Goal: Transaction & Acquisition: Download file/media

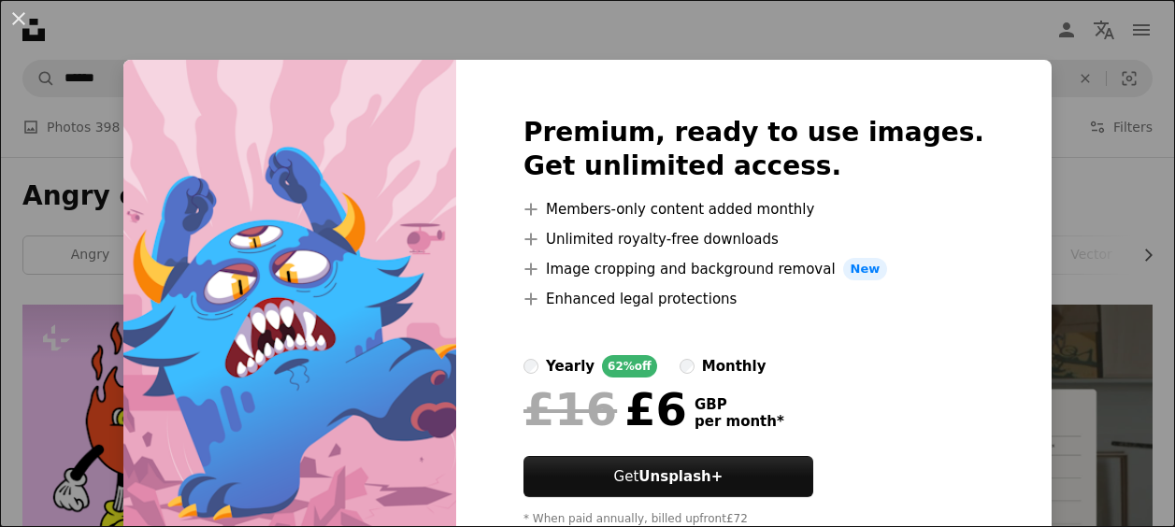
scroll to position [1636, 0]
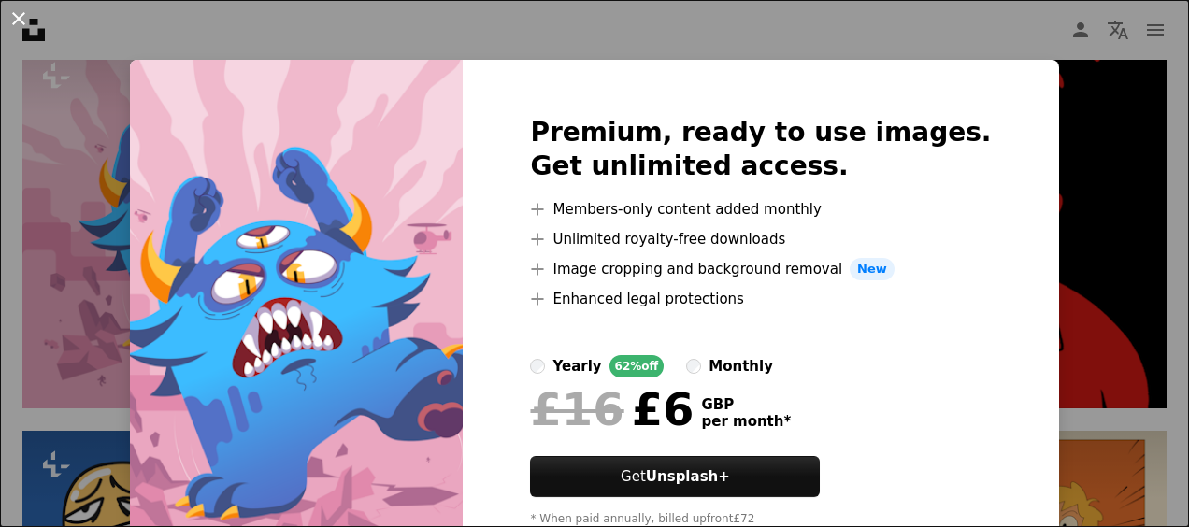
click at [21, 11] on button "An X shape" at bounding box center [18, 18] width 22 height 22
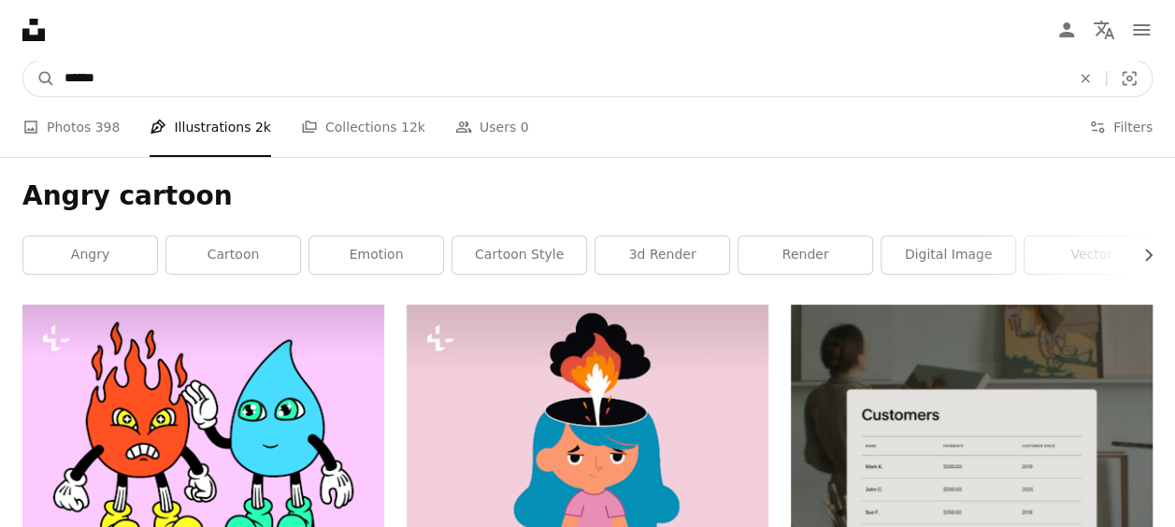
click at [384, 88] on input "*****" at bounding box center [559, 79] width 1009 height 36
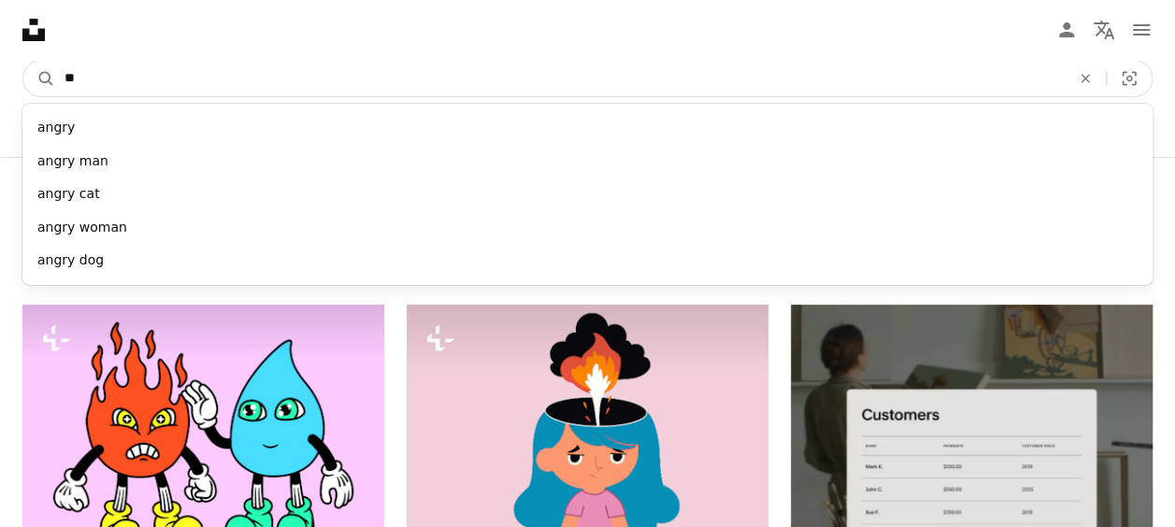
type input "*"
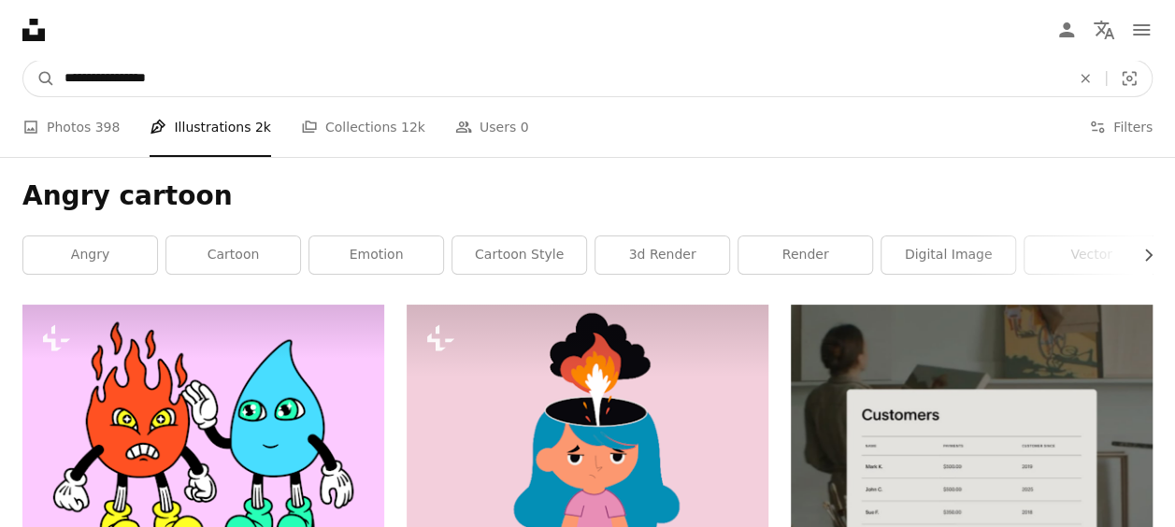
type input "**********"
click button "A magnifying glass" at bounding box center [39, 79] width 32 height 36
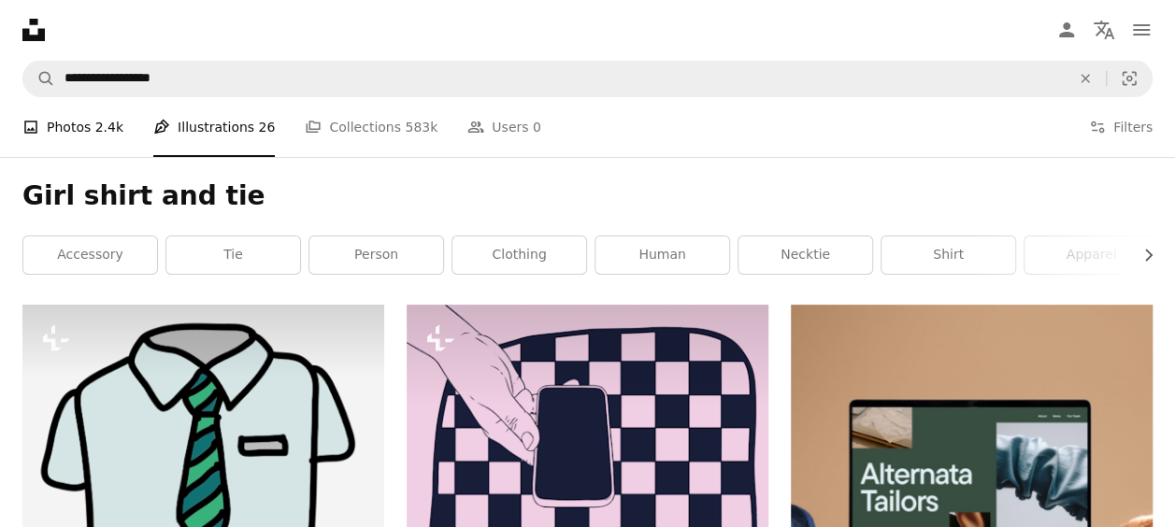
click at [92, 138] on link "A photo Photos 2.4k" at bounding box center [72, 127] width 101 height 60
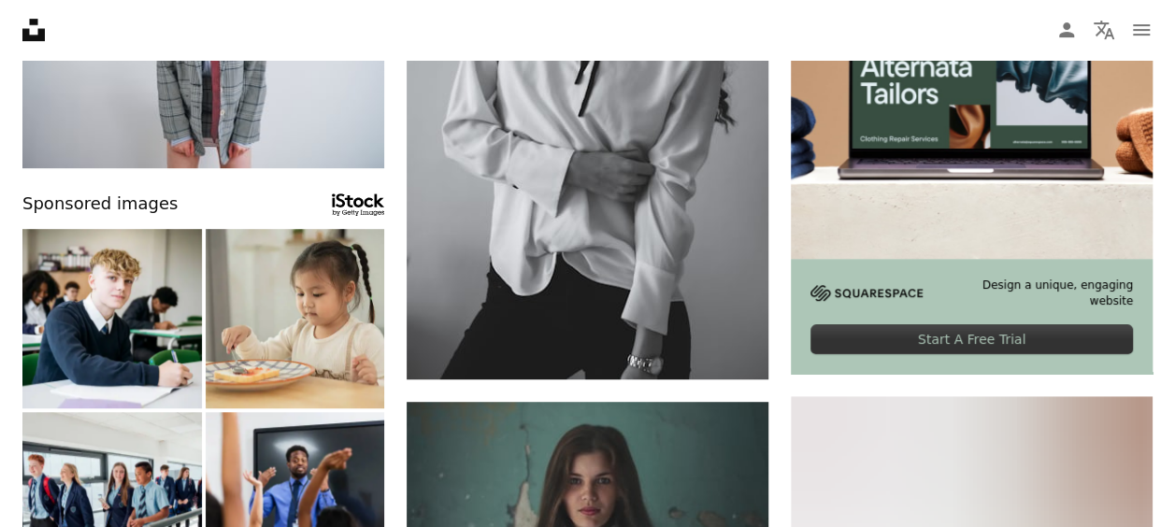
scroll to position [449, 0]
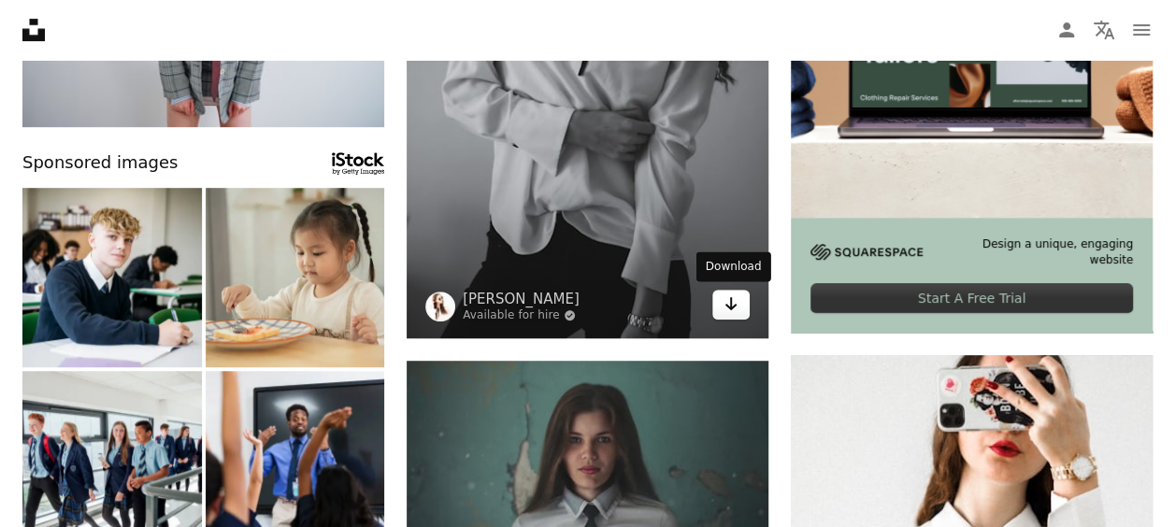
click at [723, 307] on icon "Arrow pointing down" at bounding box center [730, 304] width 15 height 22
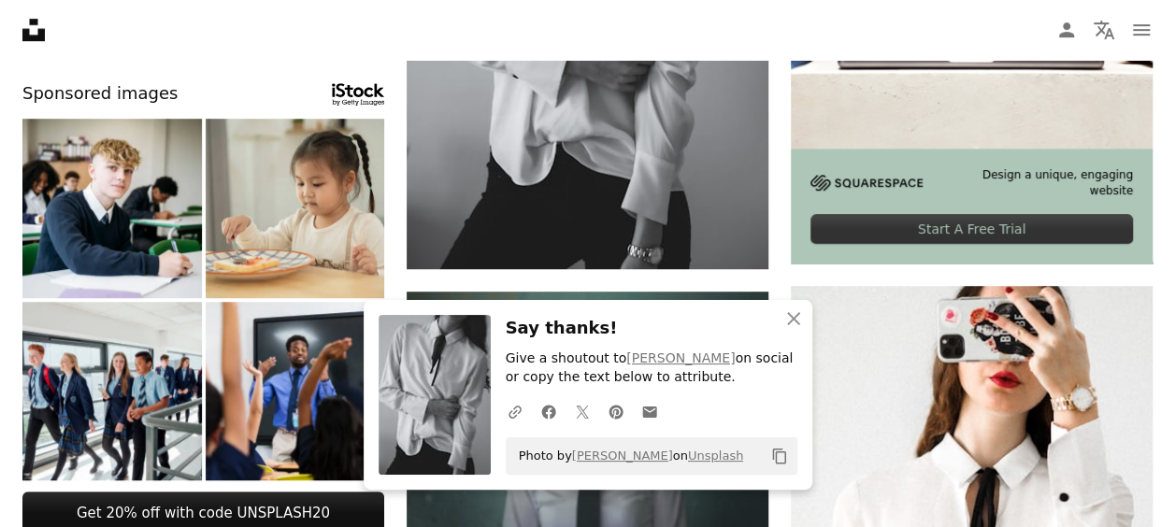
scroll to position [523, 0]
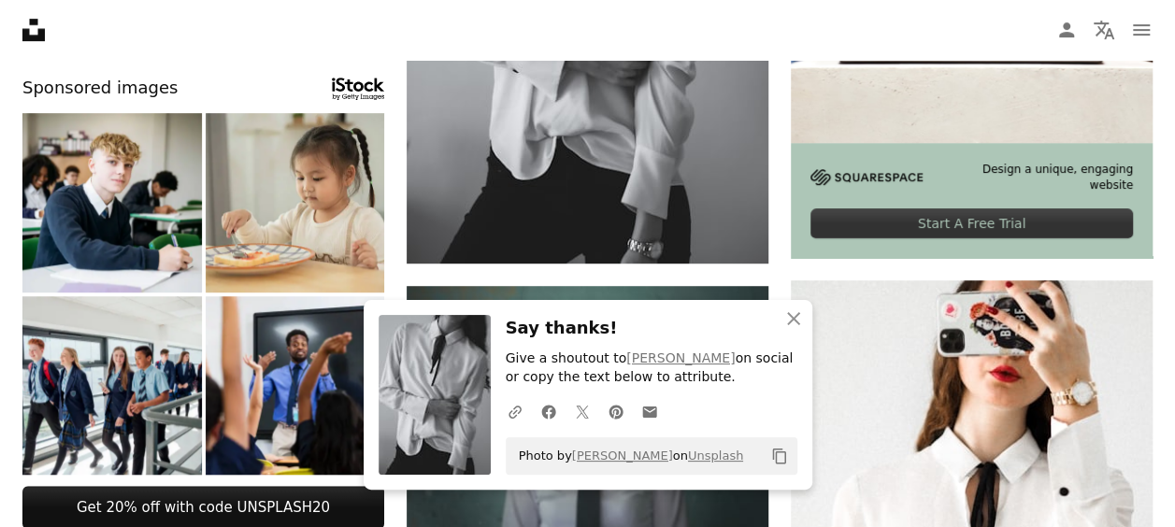
click at [794, 319] on icon "button" at bounding box center [793, 318] width 13 height 13
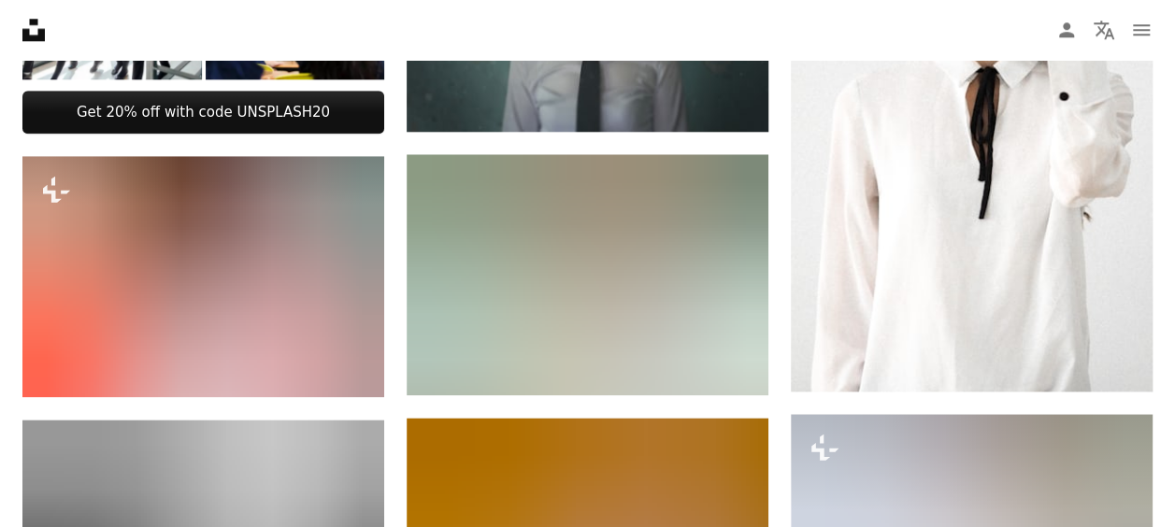
scroll to position [934, 0]
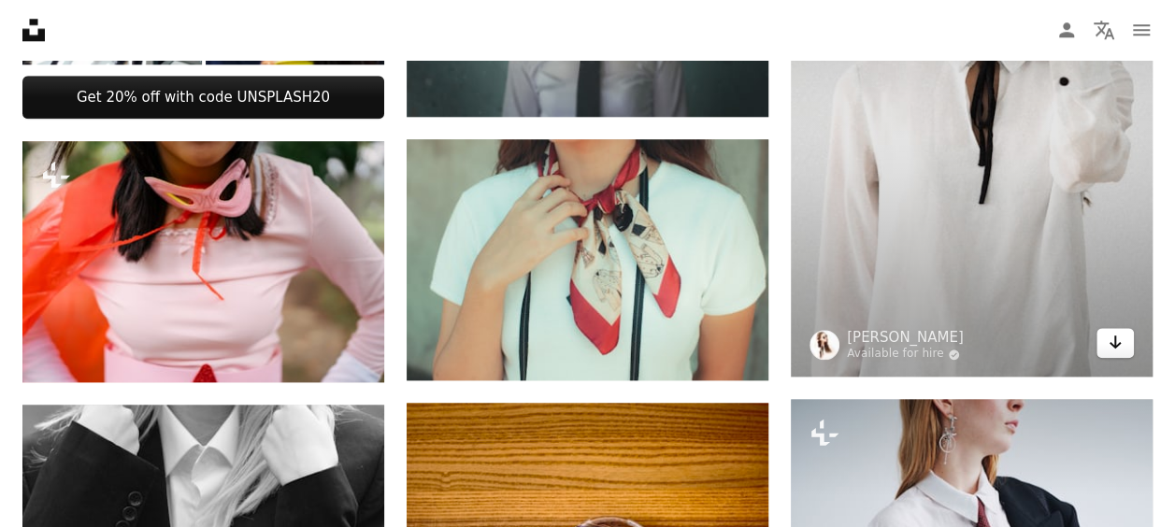
click at [1119, 344] on icon "Arrow pointing down" at bounding box center [1115, 342] width 15 height 22
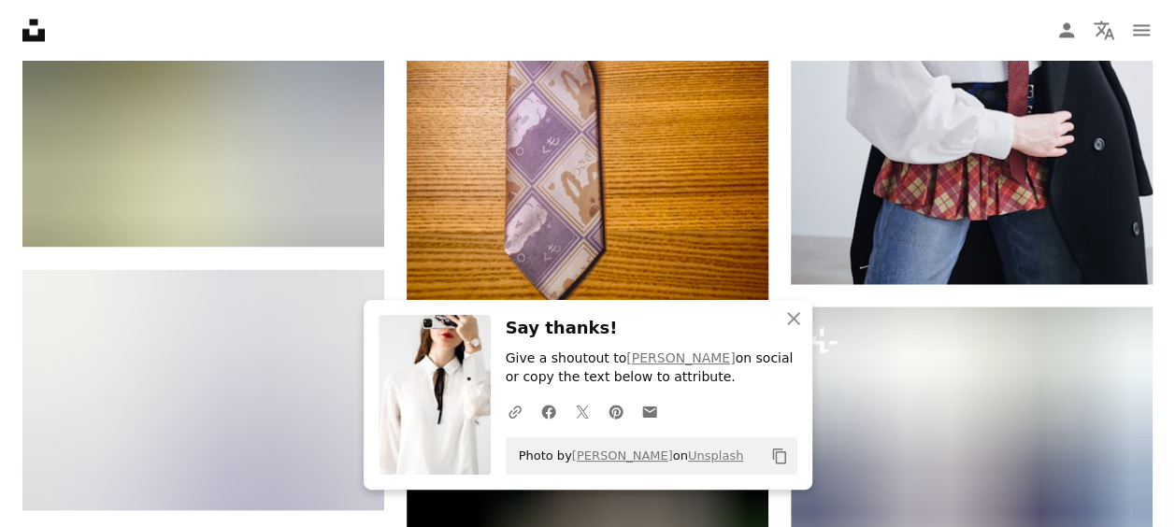
scroll to position [1532, 0]
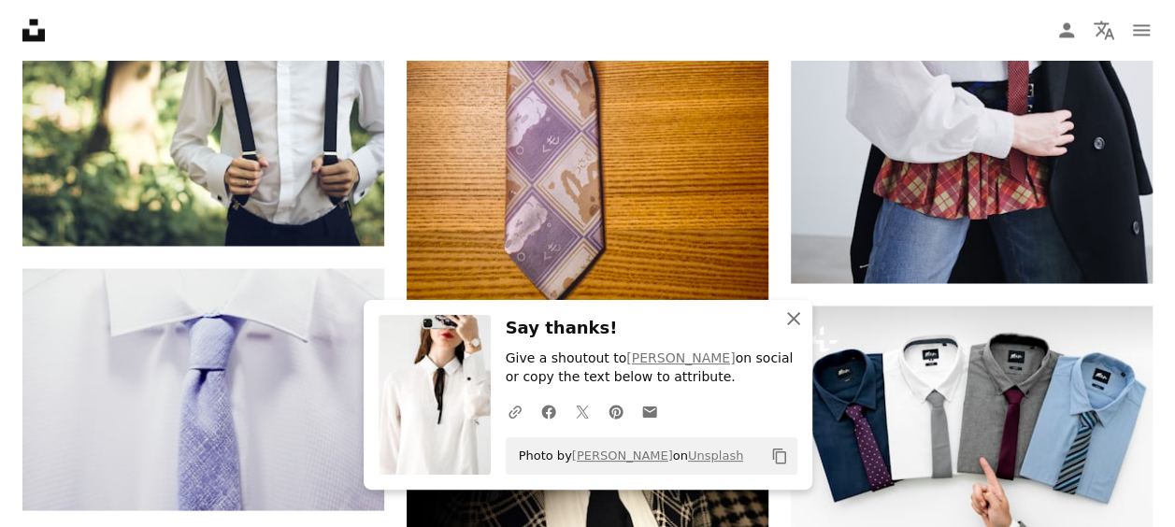
click at [793, 312] on icon "An X shape" at bounding box center [793, 318] width 22 height 22
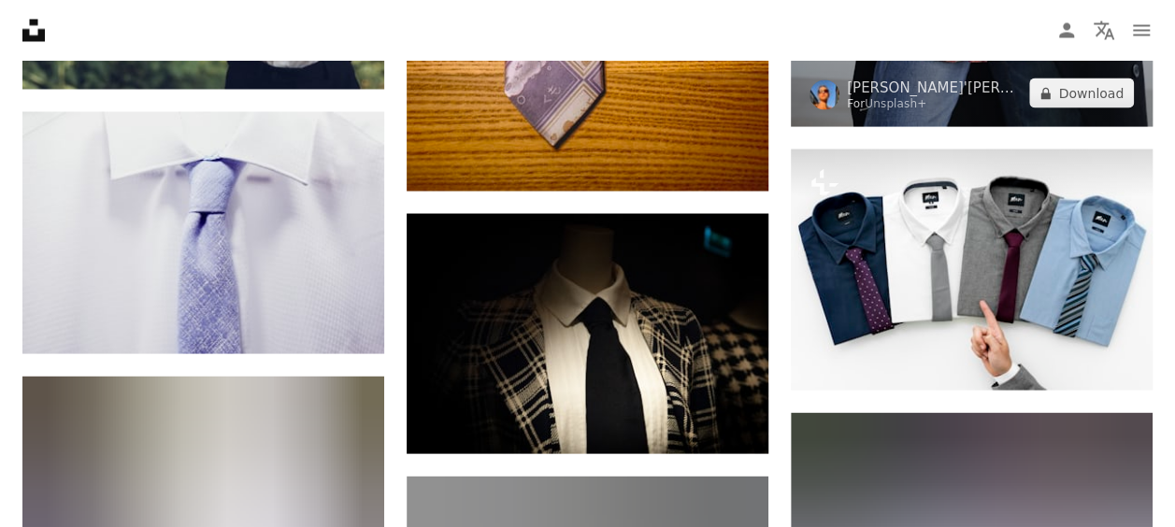
scroll to position [1681, 0]
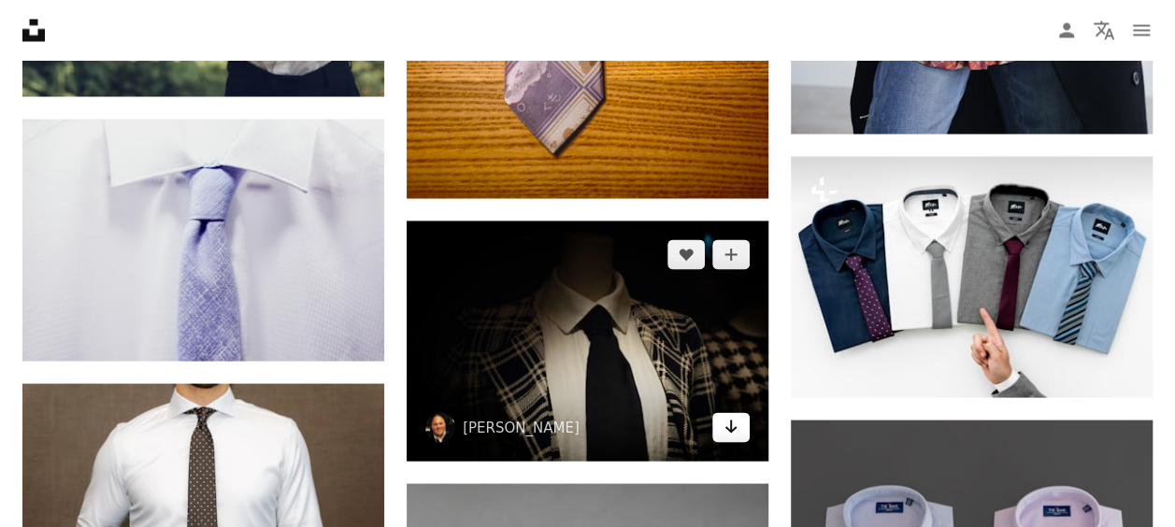
click at [729, 436] on icon "Arrow pointing down" at bounding box center [730, 426] width 15 height 22
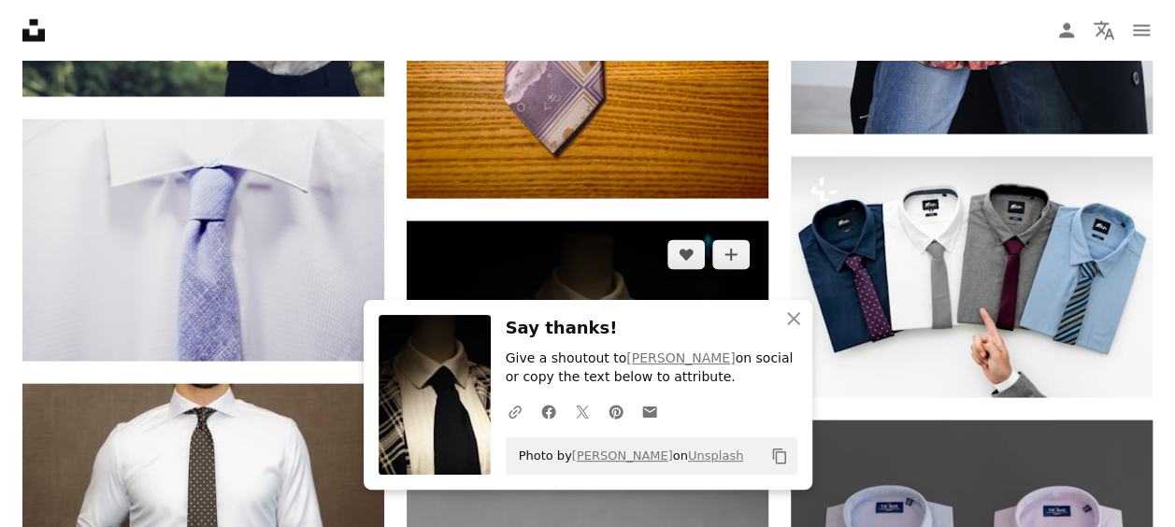
drag, startPoint x: 395, startPoint y: 292, endPoint x: 600, endPoint y: 294, distance: 204.7
click at [395, 292] on div "Plus sign for Unsplash+ A heart A plus sign [PERSON_NAME]'[PERSON_NAME] For Uns…" at bounding box center [587, 183] width 1130 height 3120
click at [791, 318] on icon "button" at bounding box center [793, 318] width 13 height 13
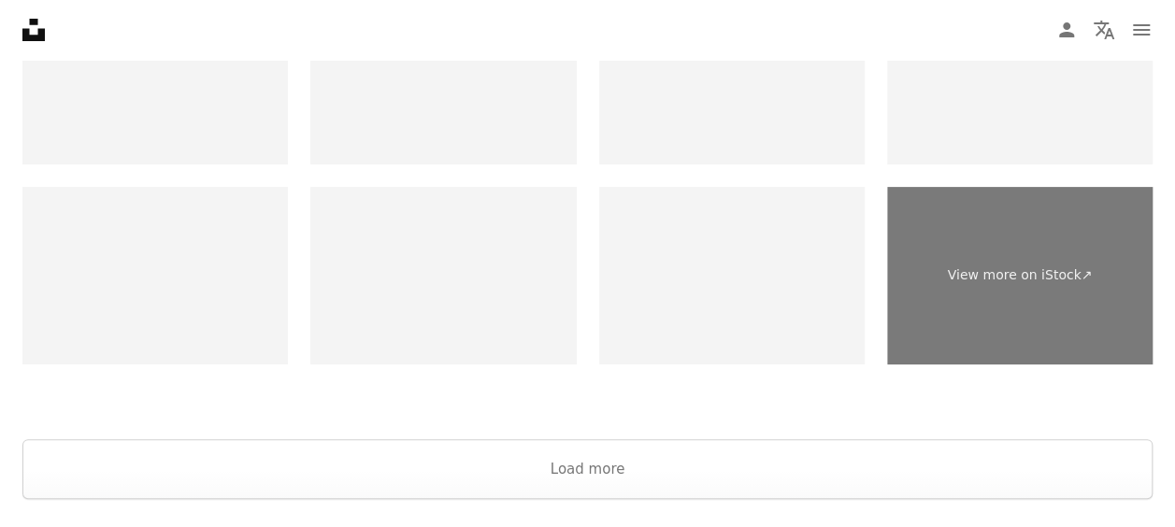
scroll to position [3725, 0]
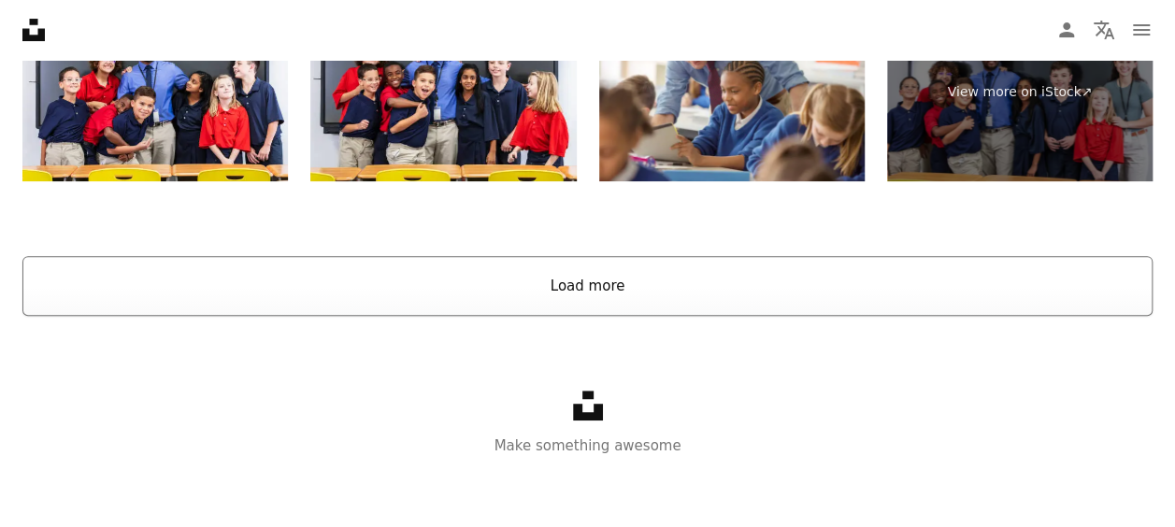
click at [251, 274] on button "Load more" at bounding box center [587, 286] width 1130 height 60
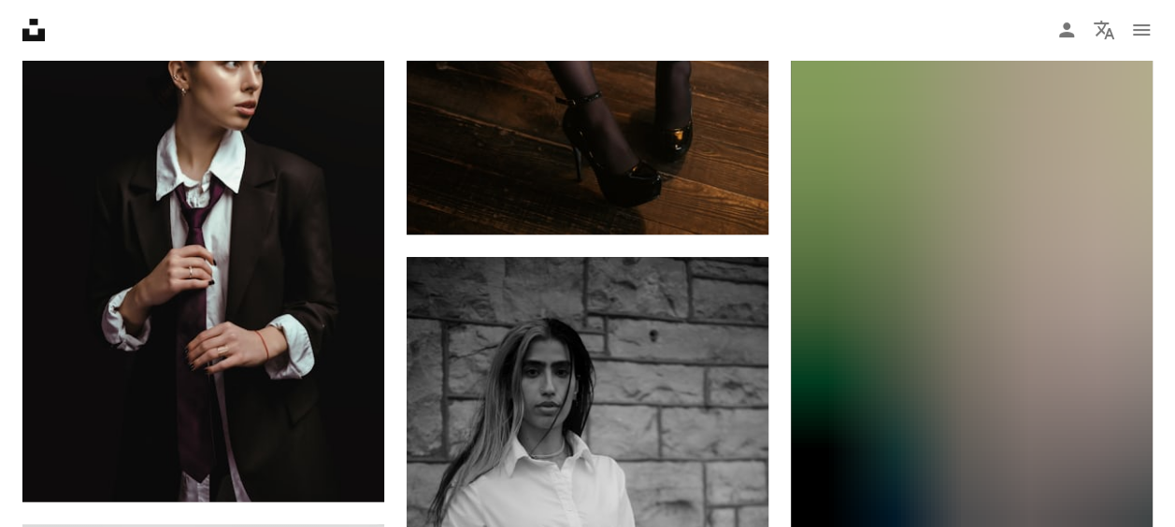
scroll to position [4136, 0]
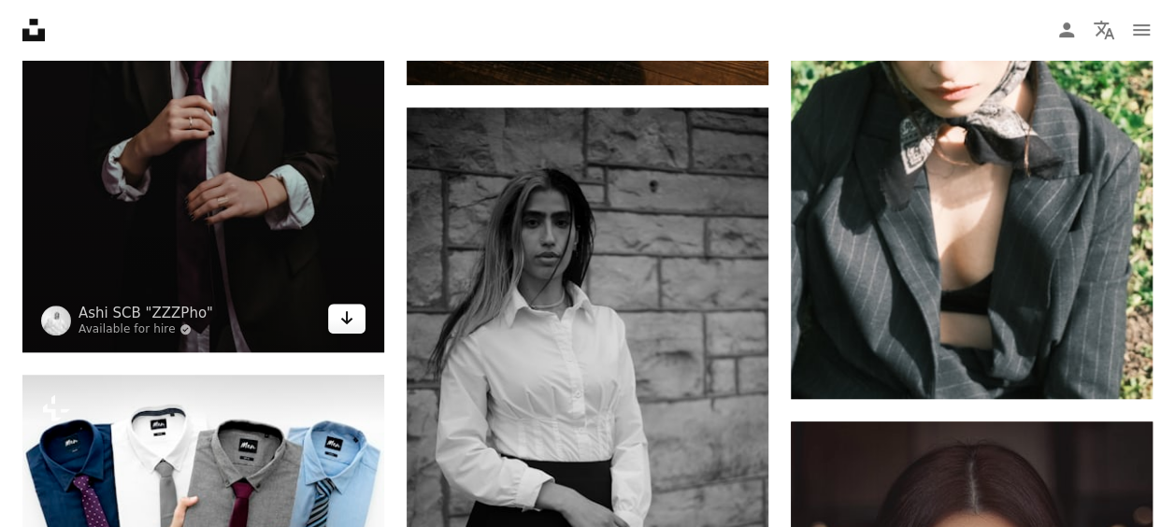
click at [348, 308] on icon "Arrow pointing down" at bounding box center [346, 318] width 15 height 22
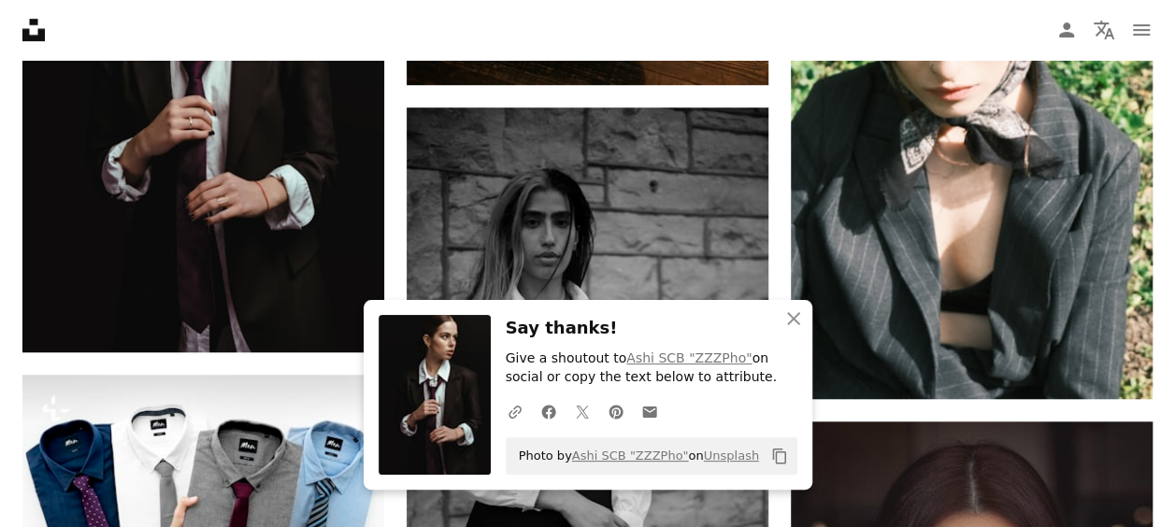
click at [798, 320] on icon "An X shape" at bounding box center [793, 318] width 22 height 22
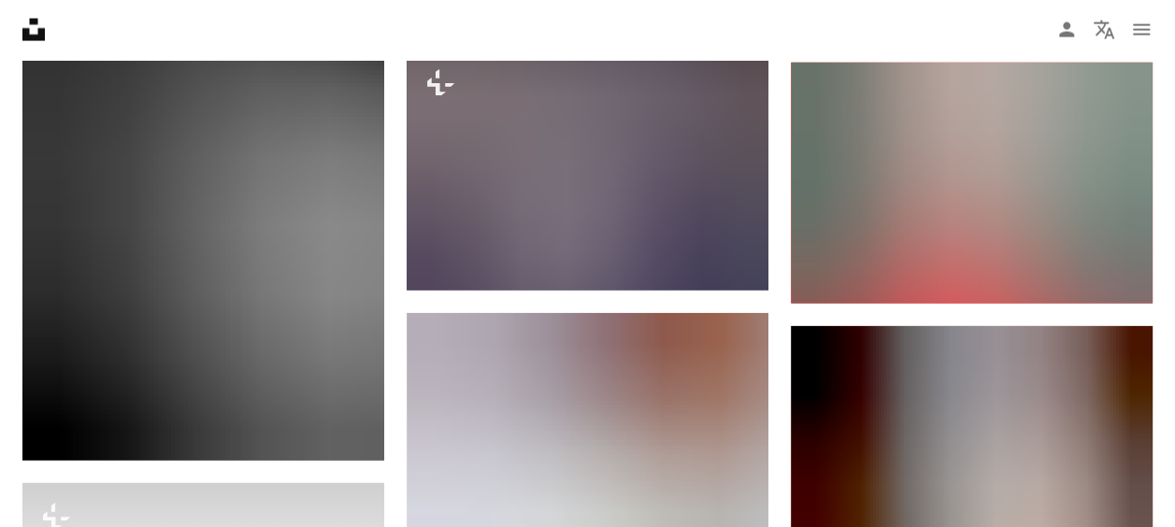
scroll to position [5669, 0]
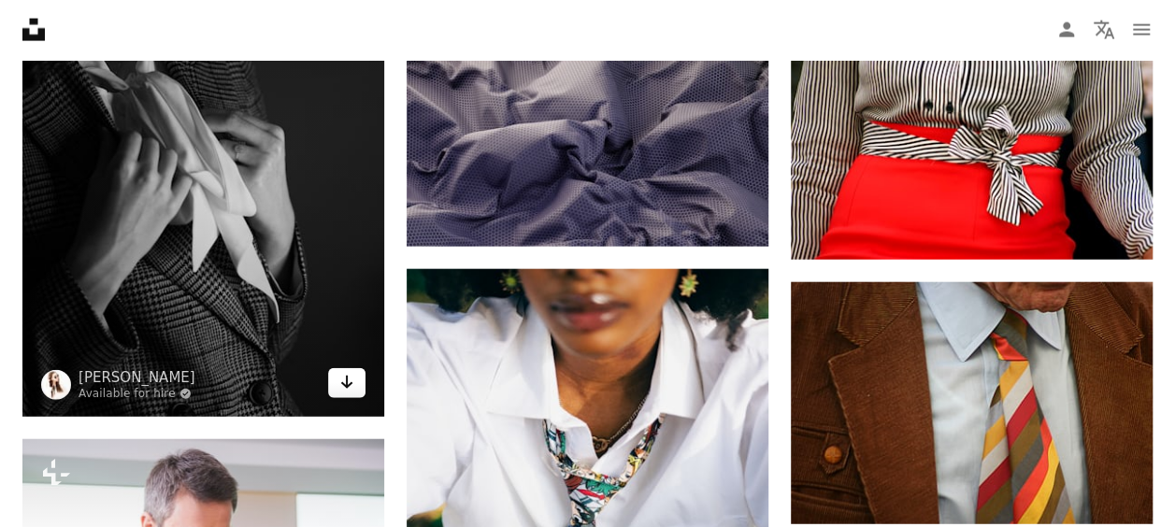
click at [345, 379] on icon "Arrow pointing down" at bounding box center [346, 382] width 15 height 22
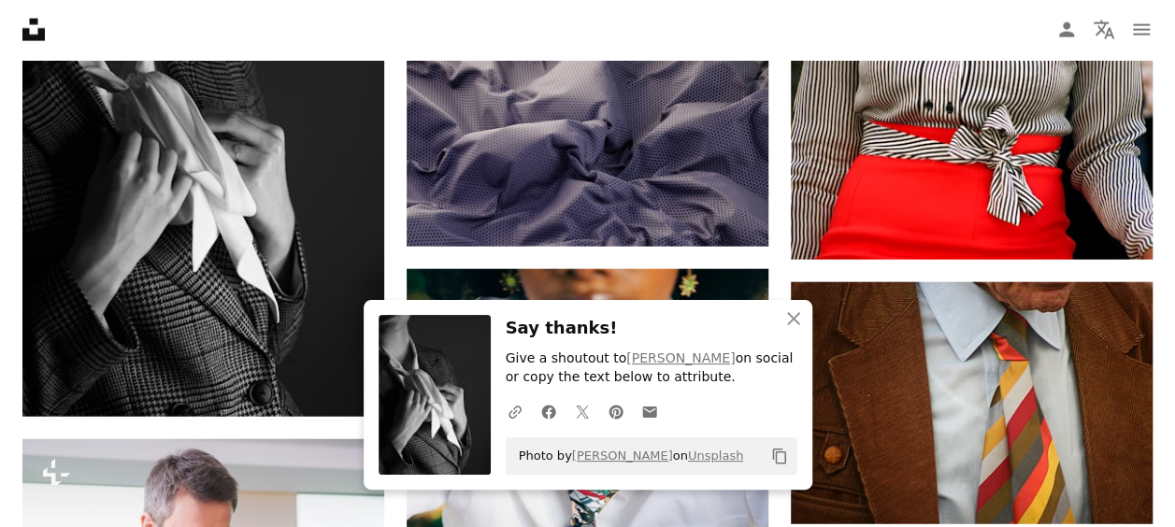
click at [797, 322] on icon "An X shape" at bounding box center [793, 318] width 22 height 22
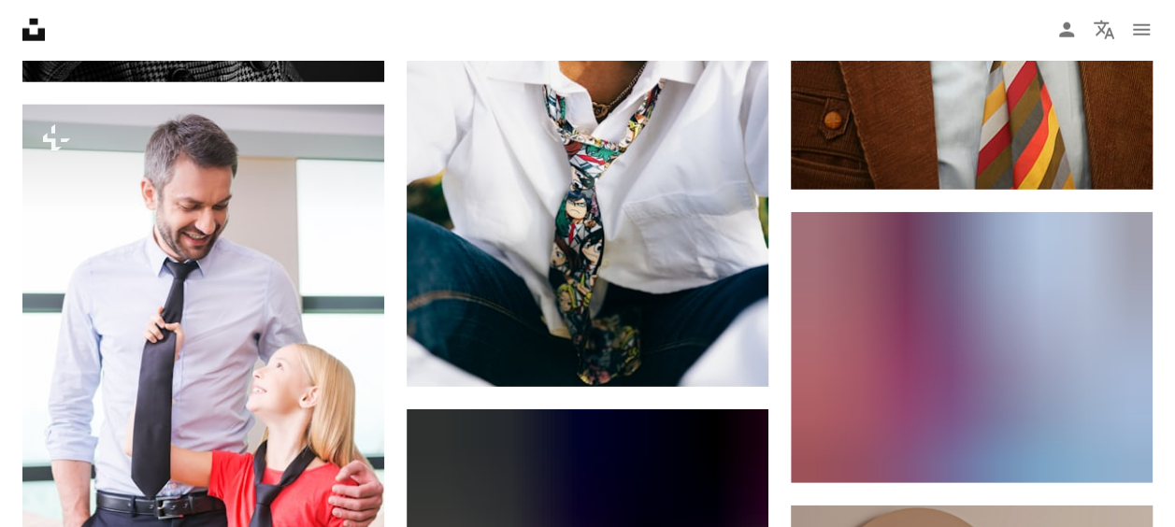
scroll to position [6005, 0]
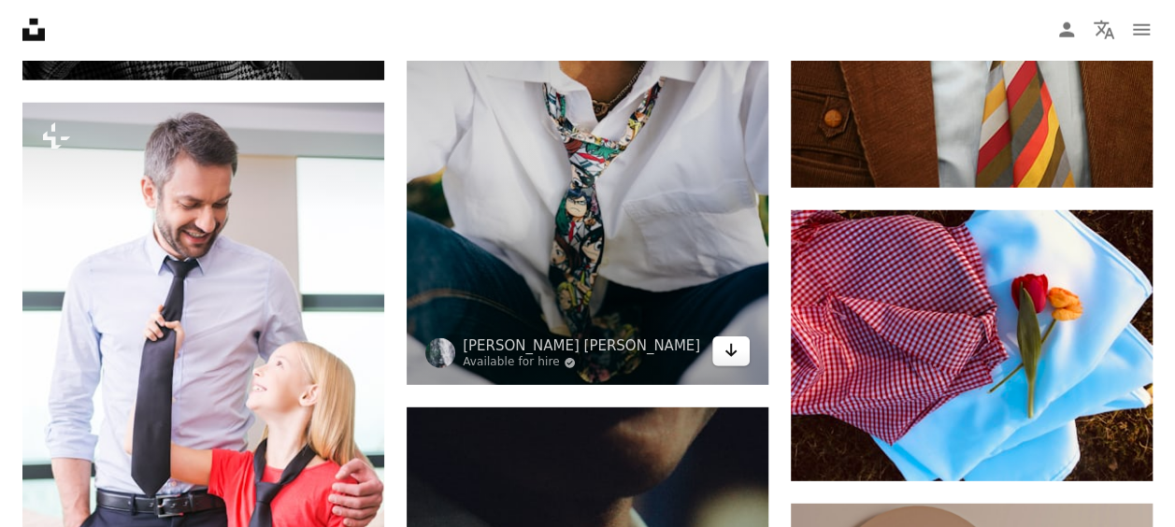
click at [729, 354] on icon "Arrow pointing down" at bounding box center [730, 350] width 15 height 22
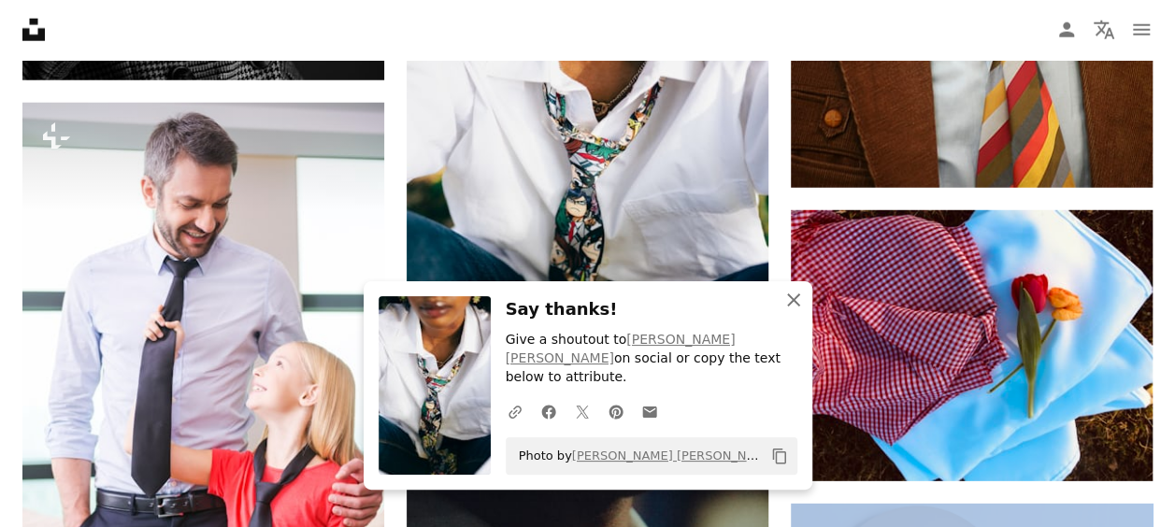
drag, startPoint x: 784, startPoint y: 244, endPoint x: 791, endPoint y: 318, distance: 74.1
click at [791, 307] on icon "button" at bounding box center [793, 299] width 13 height 13
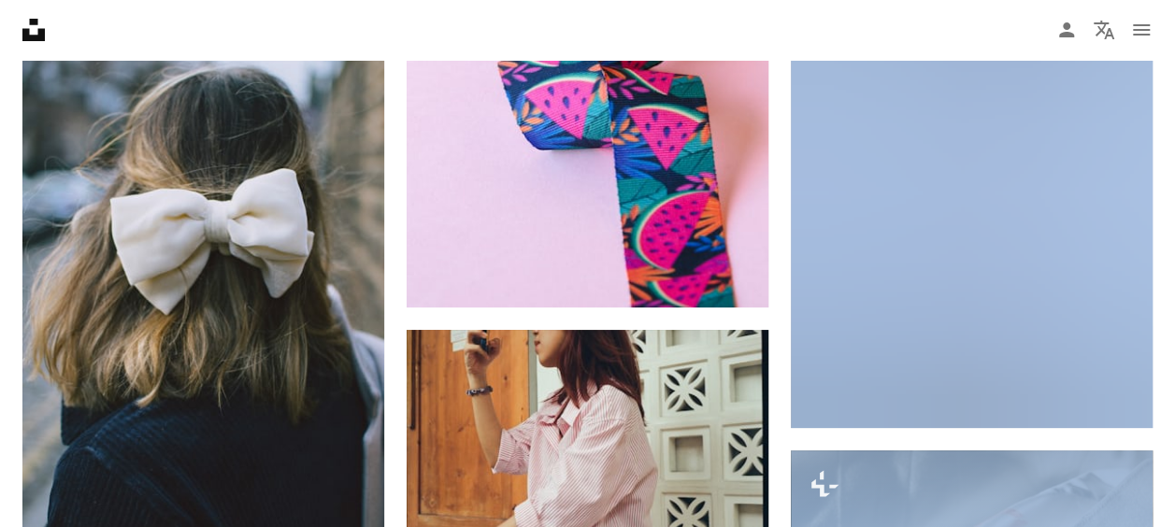
scroll to position [0, 0]
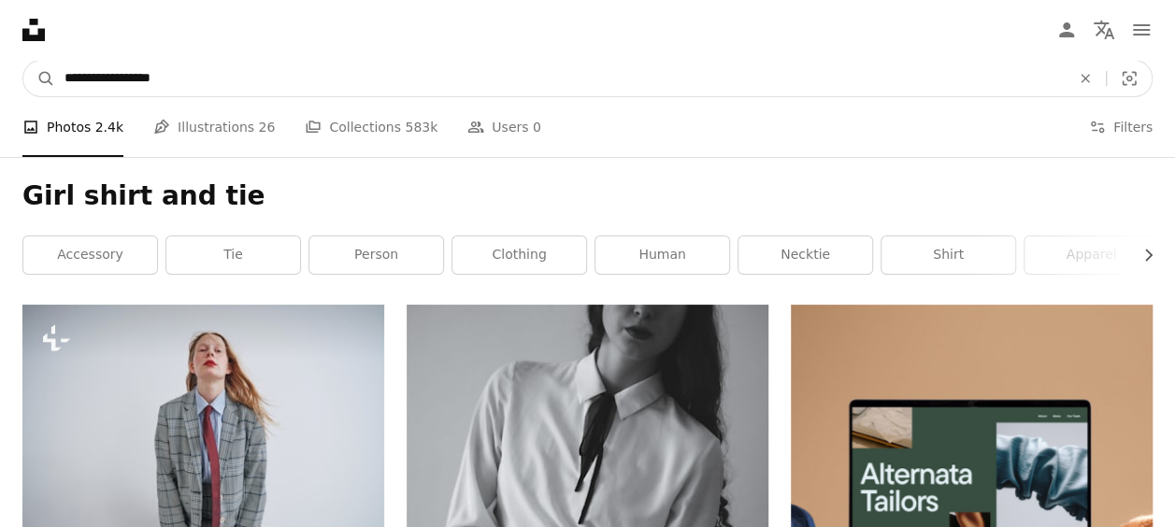
click at [232, 77] on input "**********" at bounding box center [559, 79] width 1009 height 36
type input "*"
type input "**********"
click button "A magnifying glass" at bounding box center [39, 79] width 32 height 36
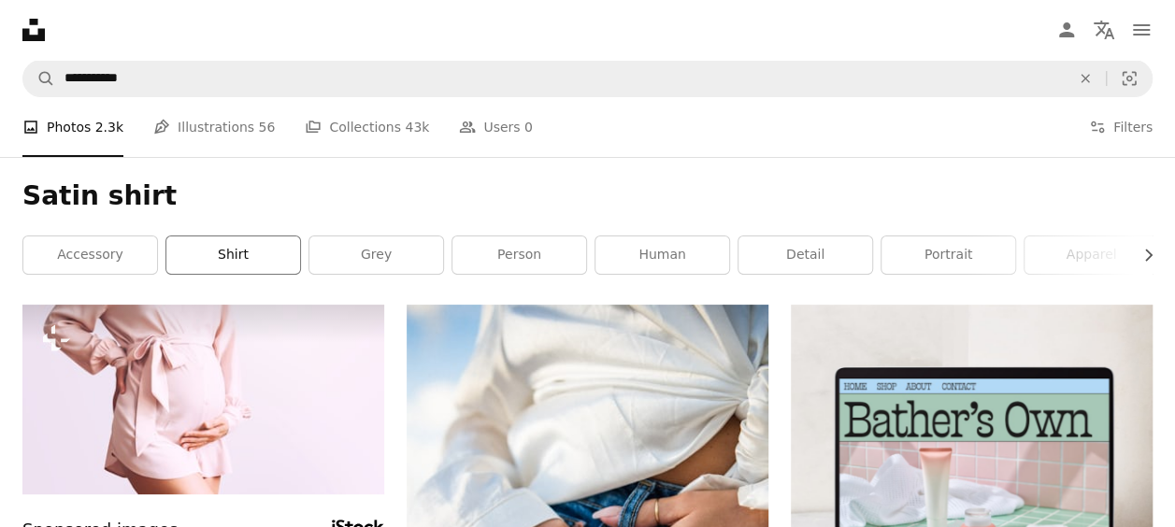
click at [246, 255] on link "shirt" at bounding box center [233, 254] width 134 height 37
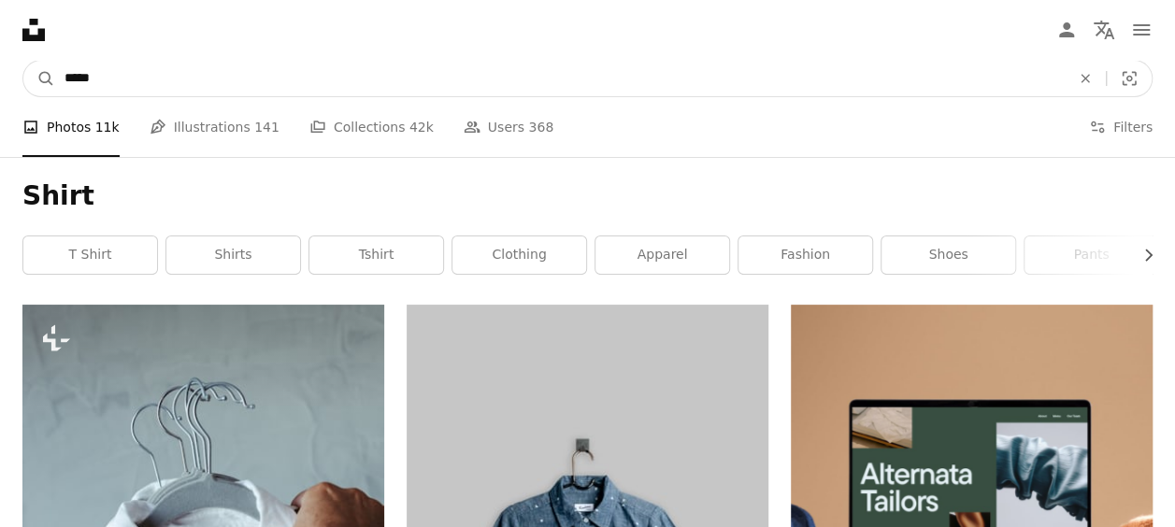
click at [195, 95] on input "*****" at bounding box center [559, 79] width 1009 height 36
type input "**********"
click button "A magnifying glass" at bounding box center [39, 79] width 32 height 36
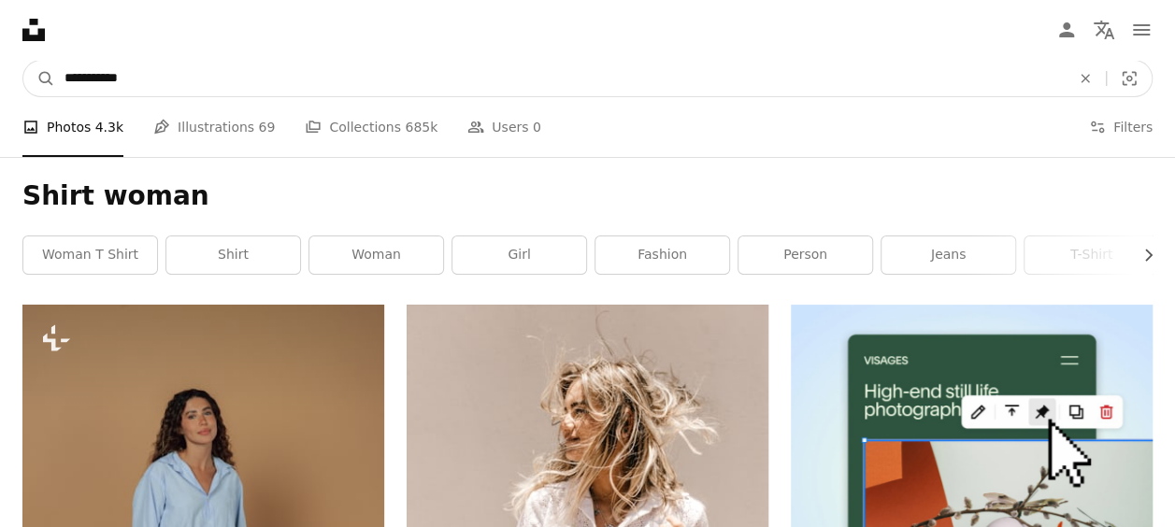
click at [252, 79] on input "**********" at bounding box center [559, 79] width 1009 height 36
type input "*"
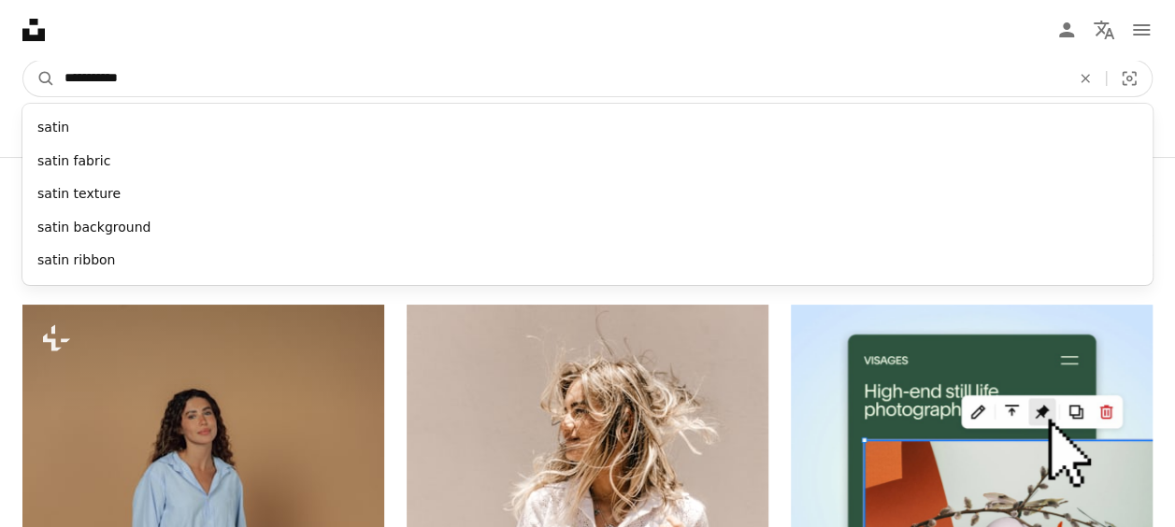
type input "**********"
click button "A magnifying glass" at bounding box center [39, 79] width 32 height 36
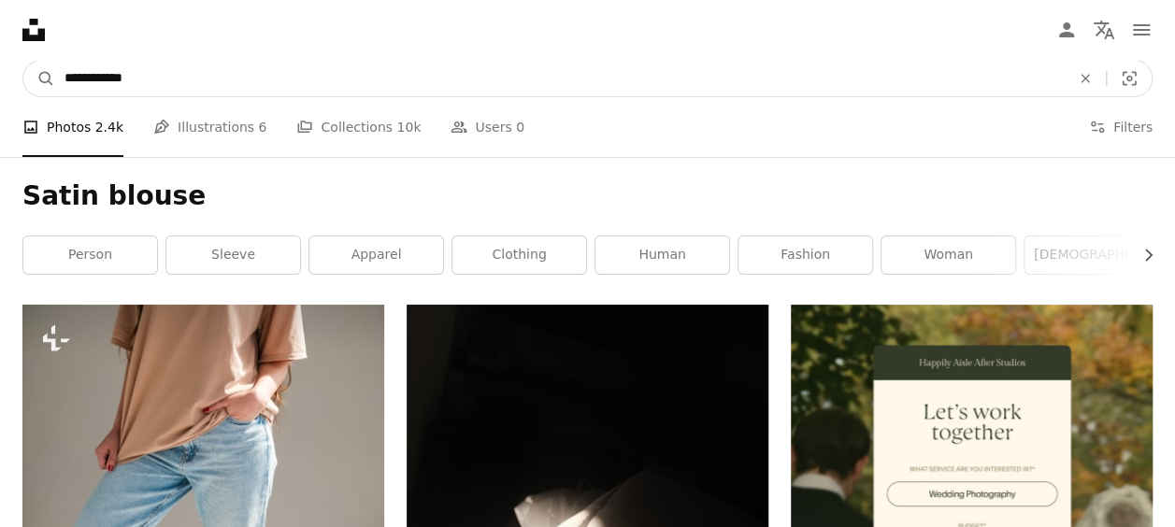
click at [381, 61] on input "**********" at bounding box center [559, 79] width 1009 height 36
type input "*"
type input "**********"
click button "A magnifying glass" at bounding box center [39, 79] width 32 height 36
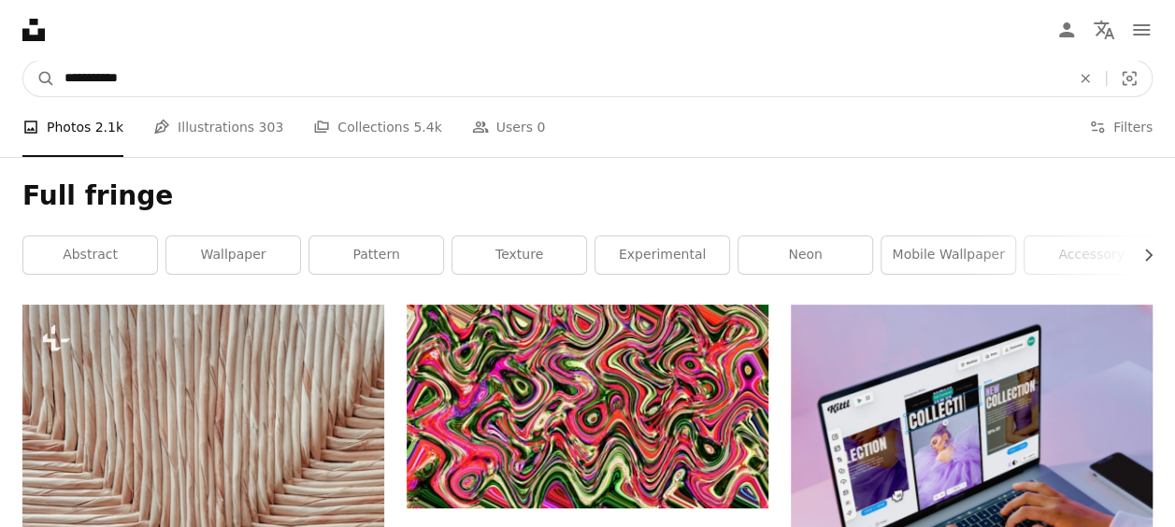
click at [456, 71] on input "**********" at bounding box center [559, 79] width 1009 height 36
type input "*"
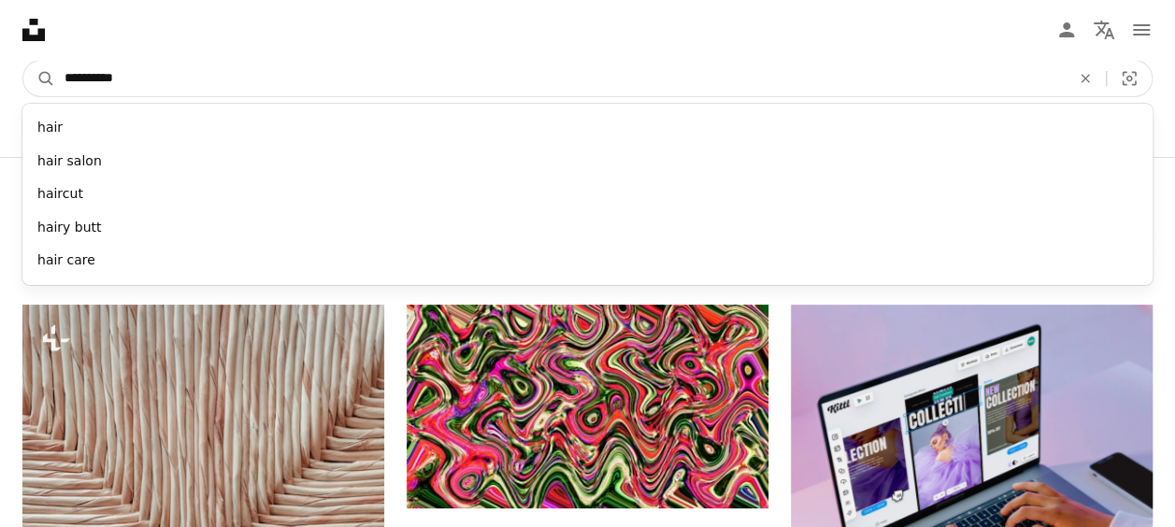
type input "**********"
click button "A magnifying glass" at bounding box center [39, 79] width 32 height 36
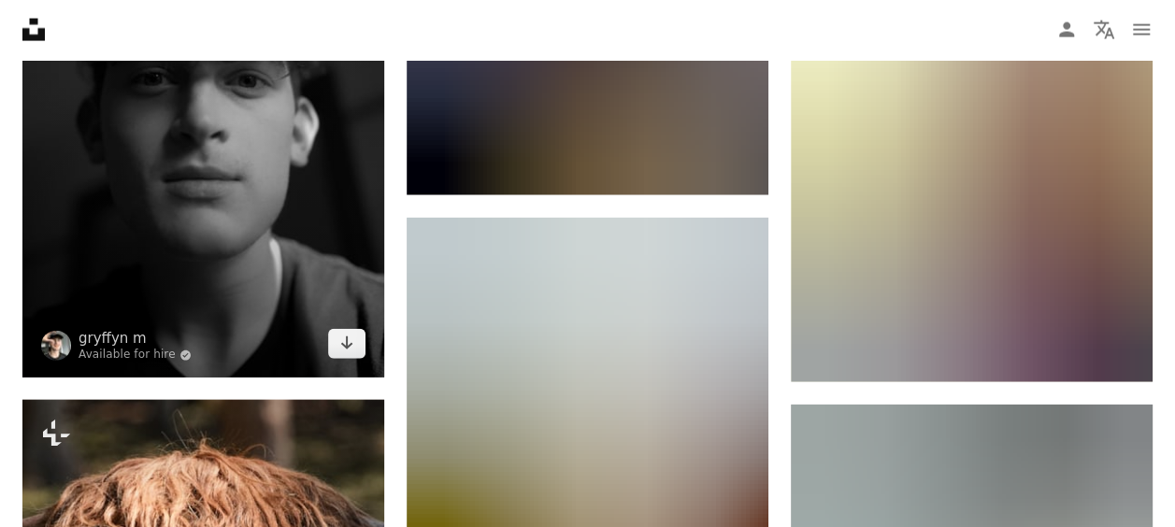
scroll to position [2076, 0]
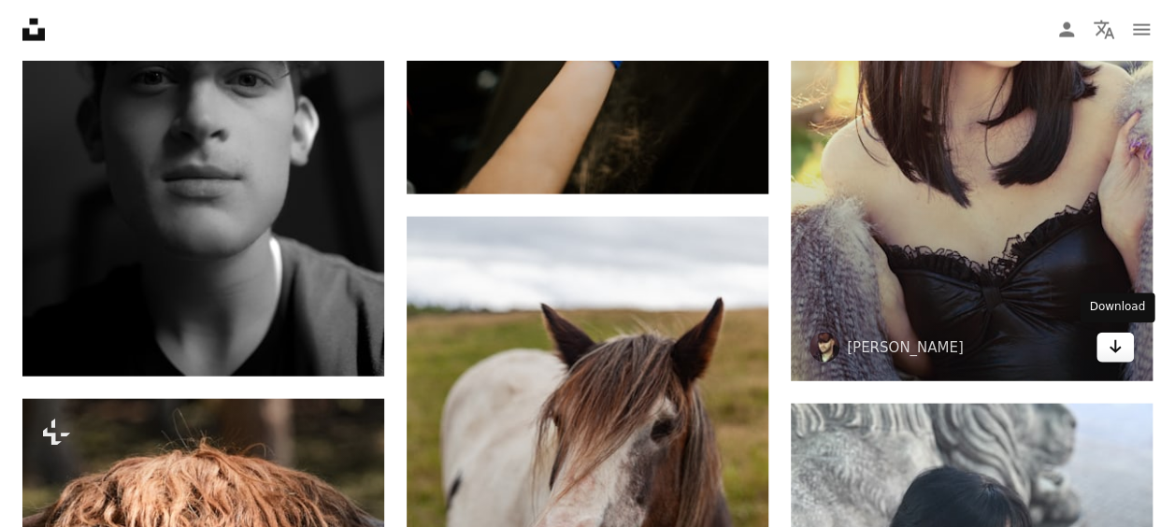
click at [1120, 355] on link "Arrow pointing down" at bounding box center [1114, 348] width 37 height 30
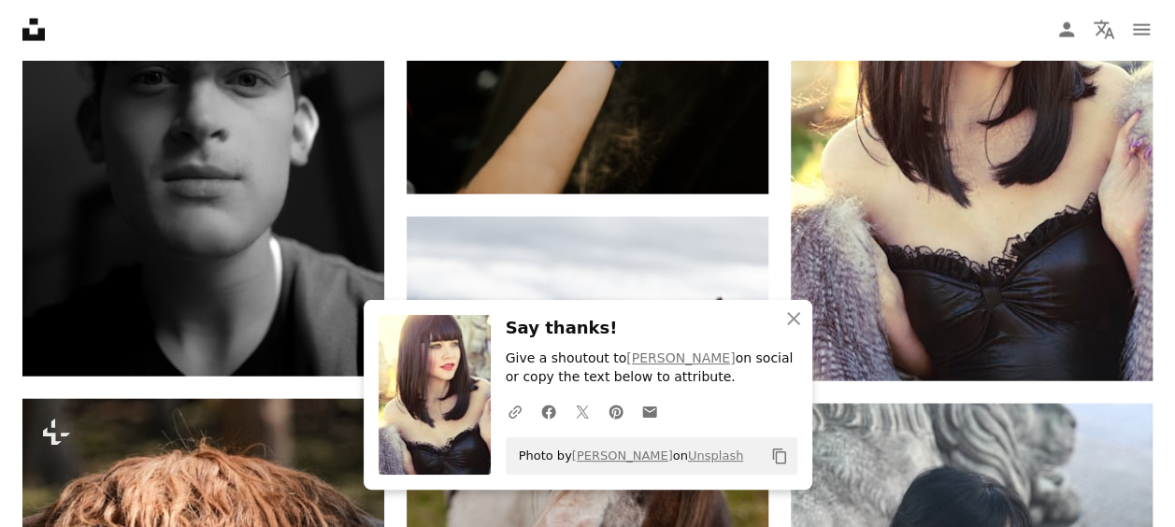
click at [795, 321] on icon "button" at bounding box center [793, 318] width 13 height 13
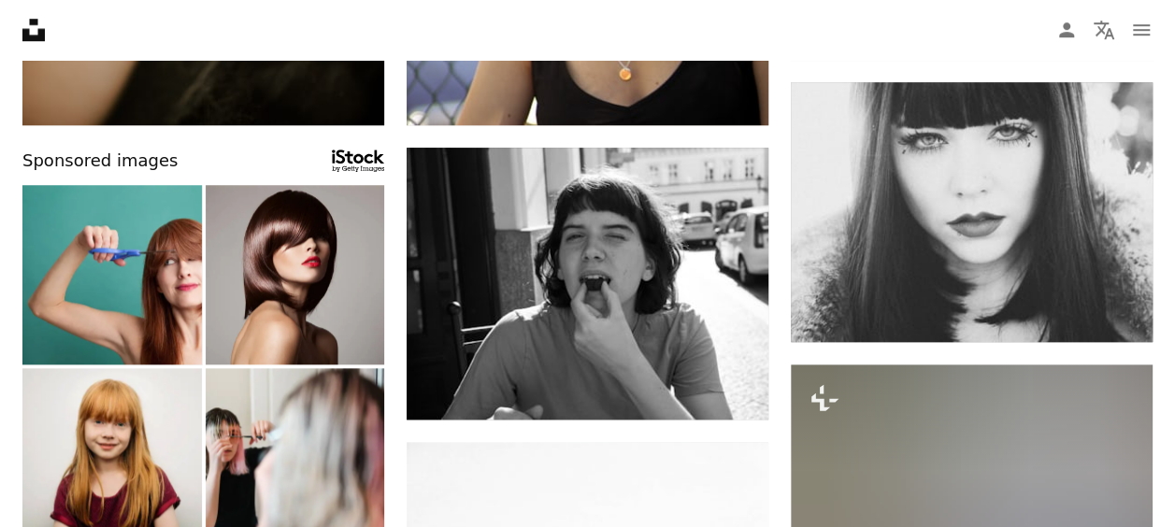
scroll to position [0, 0]
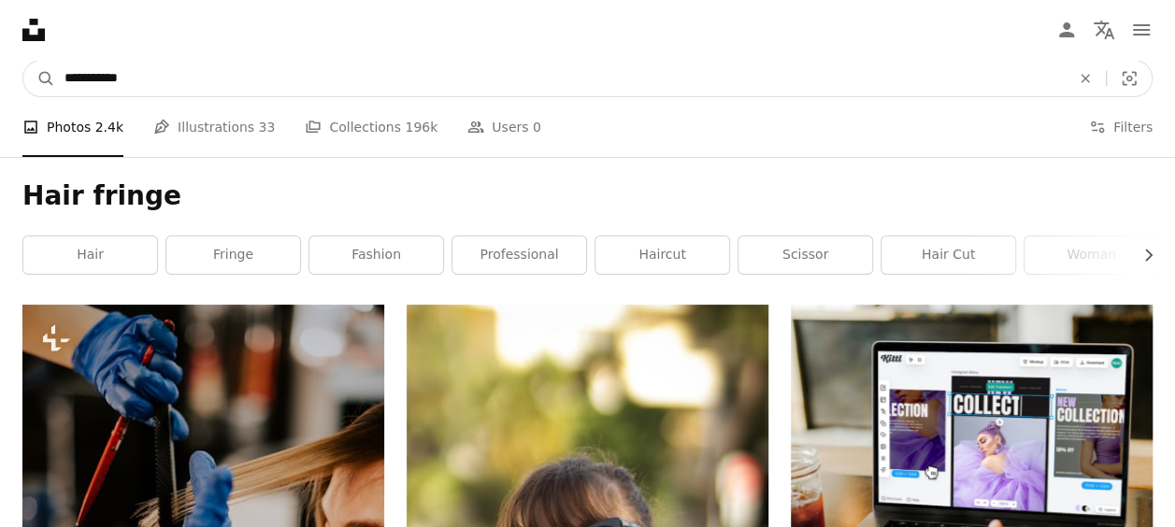
click at [380, 79] on input "**********" at bounding box center [559, 79] width 1009 height 36
type input "*"
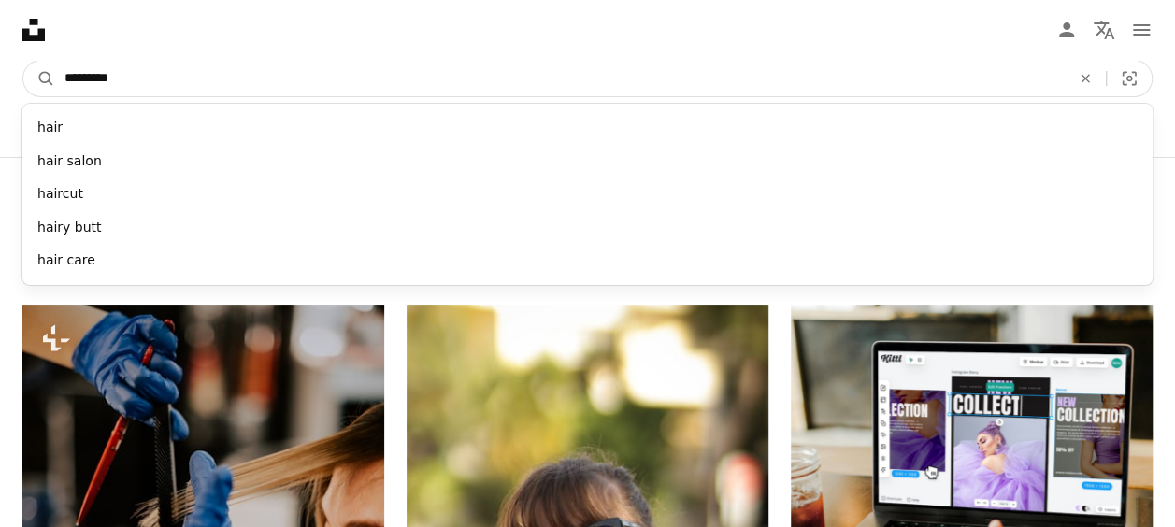
type input "**********"
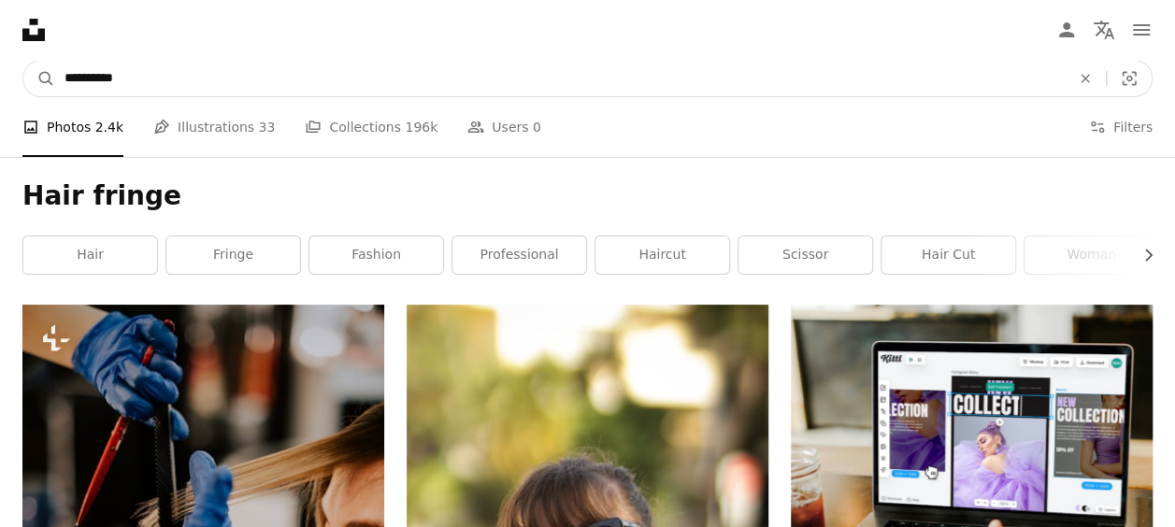
click button "A magnifying glass" at bounding box center [39, 79] width 32 height 36
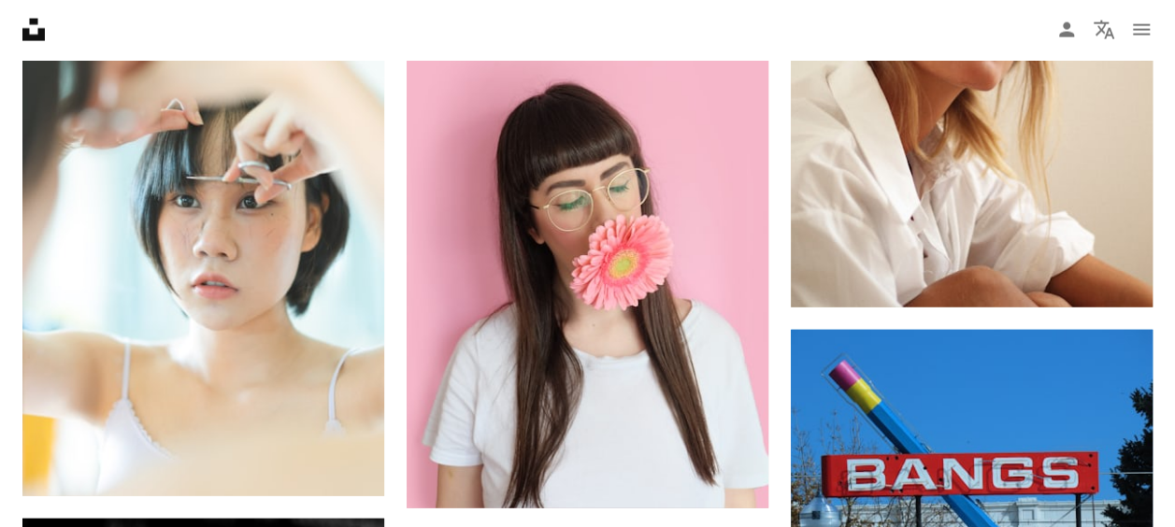
scroll to position [2281, 0]
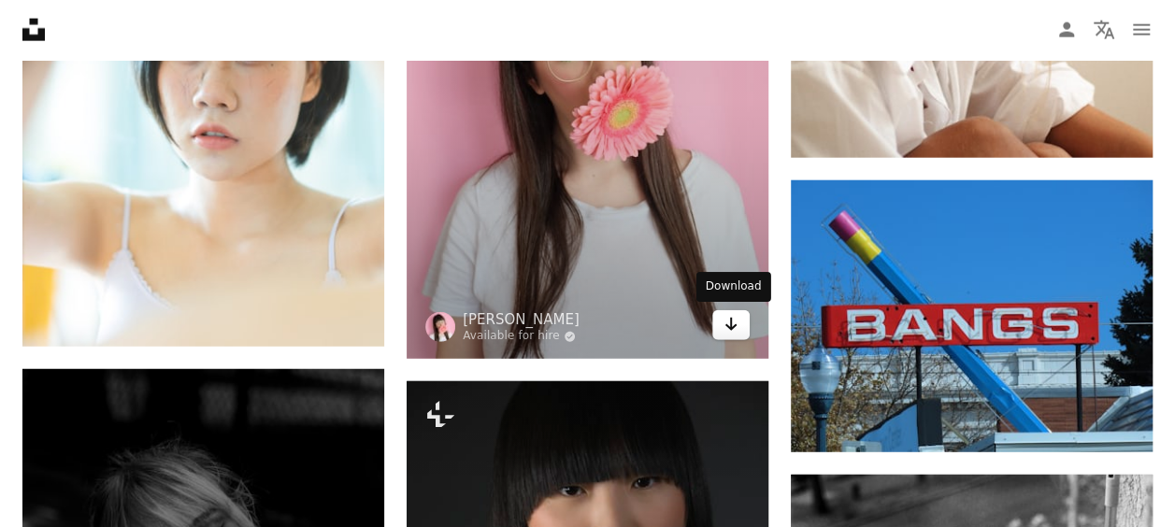
click at [731, 330] on icon "Arrow pointing down" at bounding box center [730, 324] width 15 height 22
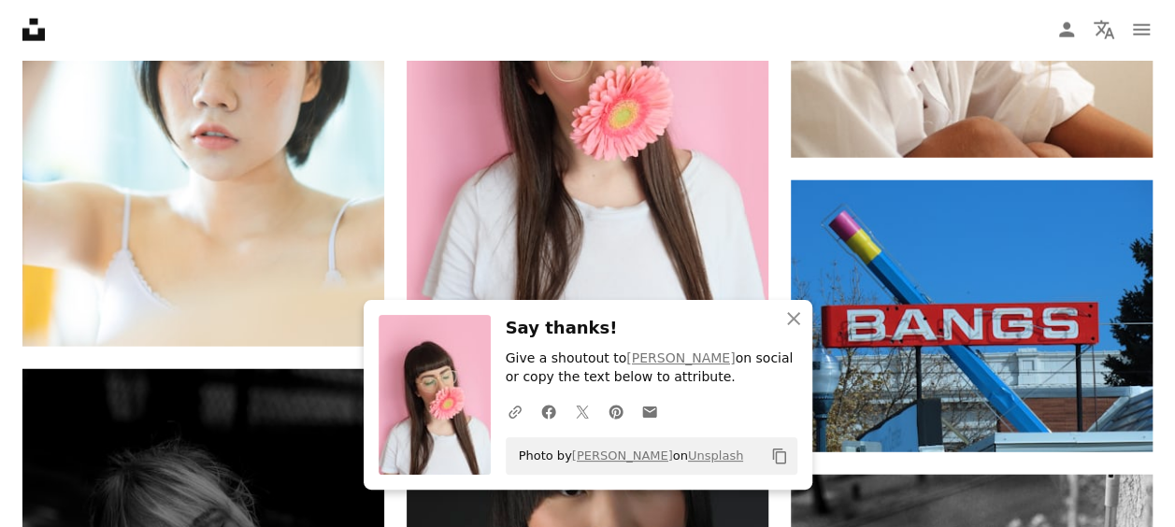
click at [794, 314] on icon "An X shape" at bounding box center [793, 318] width 22 height 22
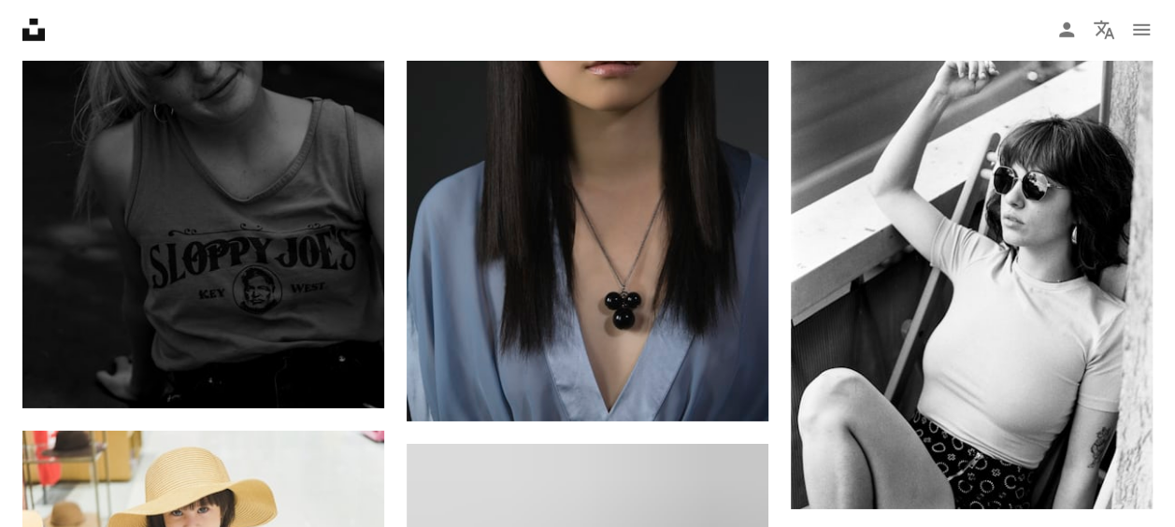
scroll to position [2841, 0]
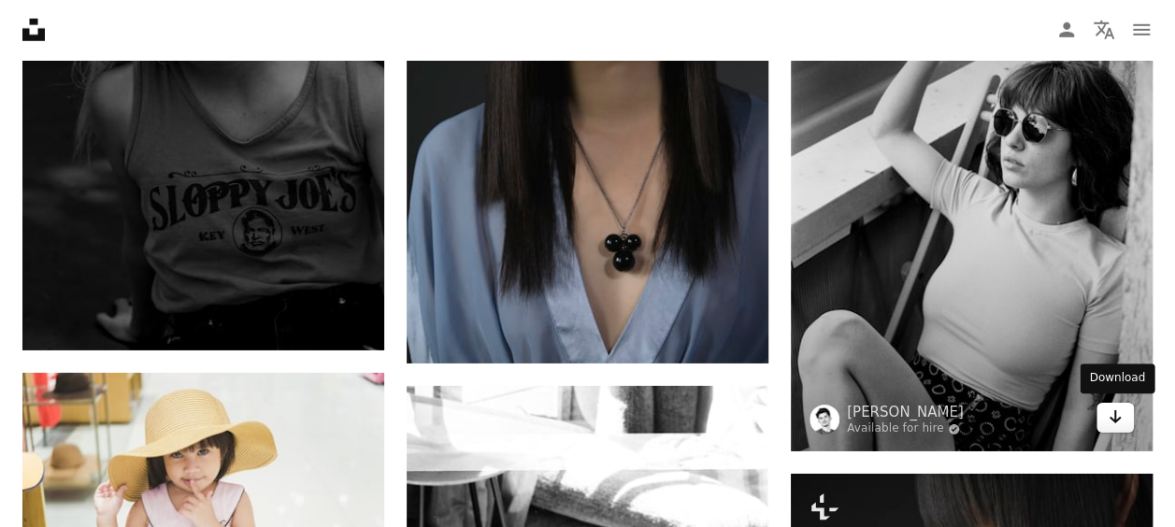
click at [1118, 421] on icon "Arrow pointing down" at bounding box center [1115, 417] width 15 height 22
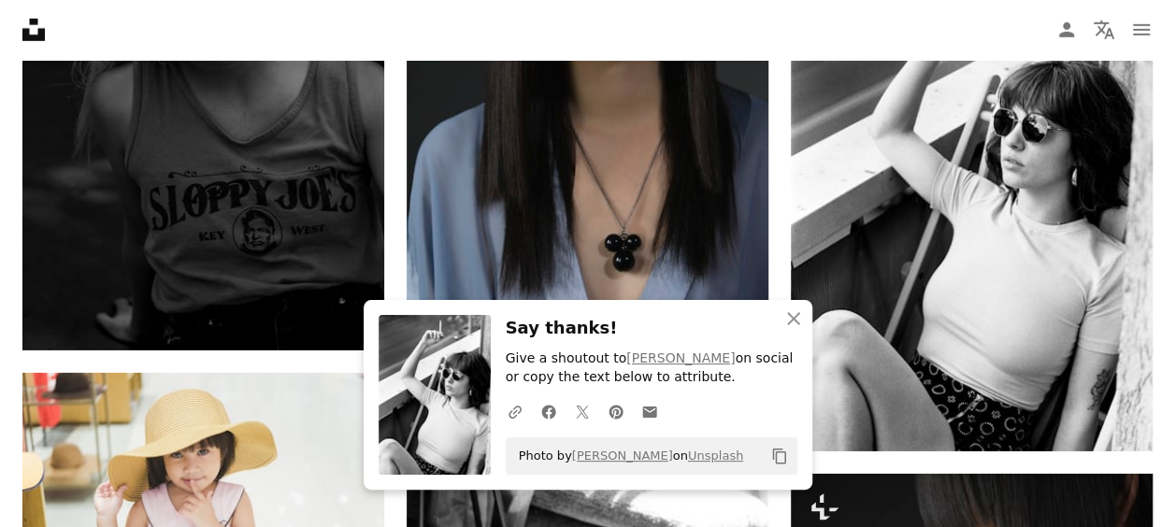
click at [388, 247] on div "Plus sign for Unsplash+ A heart A plus sign Getty Images For Unsplash+ A lock D…" at bounding box center [587, 526] width 1130 height 6126
click at [792, 314] on icon "An X shape" at bounding box center [793, 318] width 22 height 22
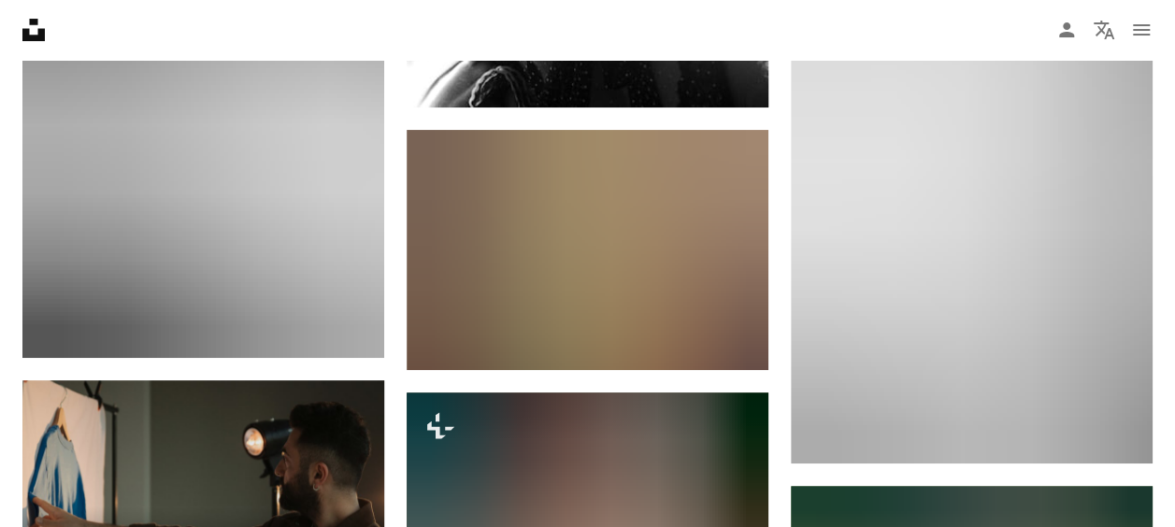
scroll to position [3701, 0]
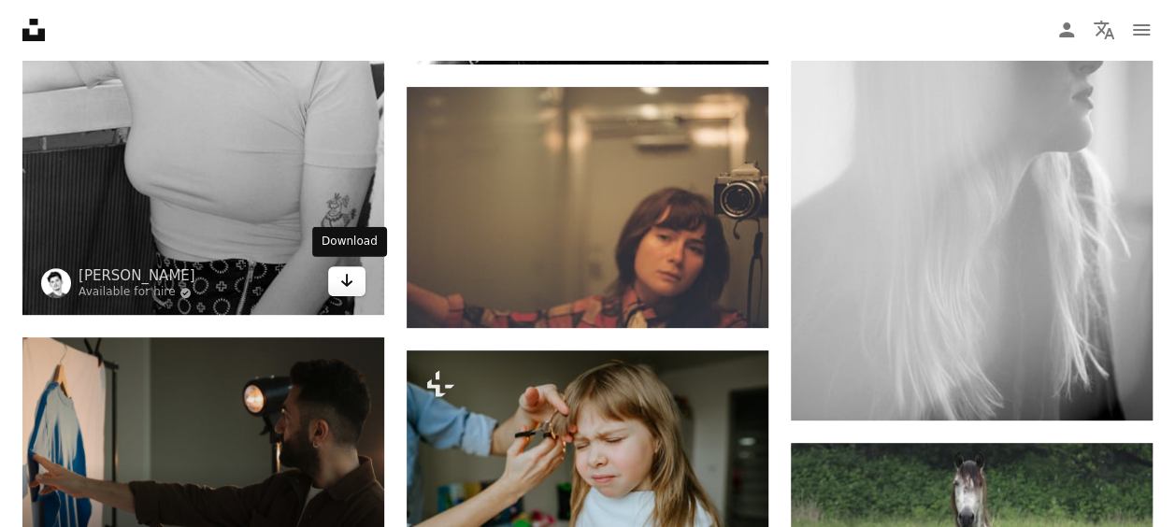
click at [340, 282] on icon "Arrow pointing down" at bounding box center [346, 280] width 15 height 22
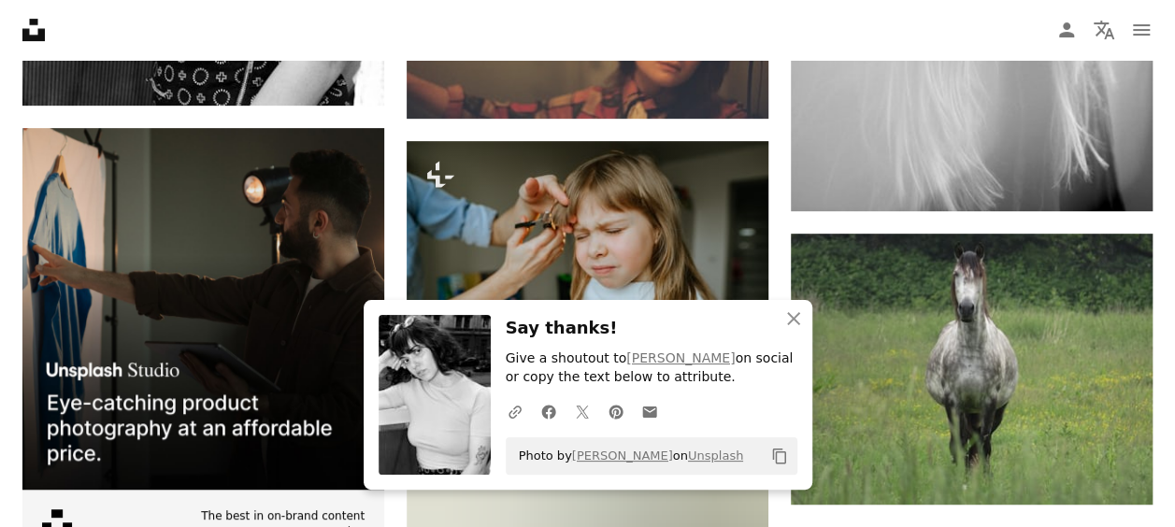
scroll to position [3925, 0]
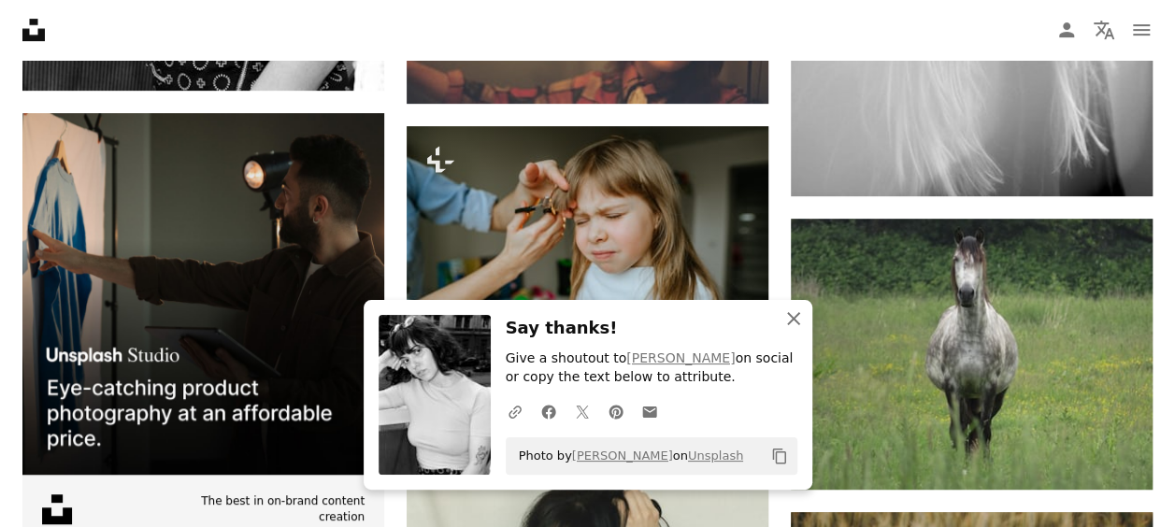
click at [796, 326] on icon "An X shape" at bounding box center [793, 318] width 22 height 22
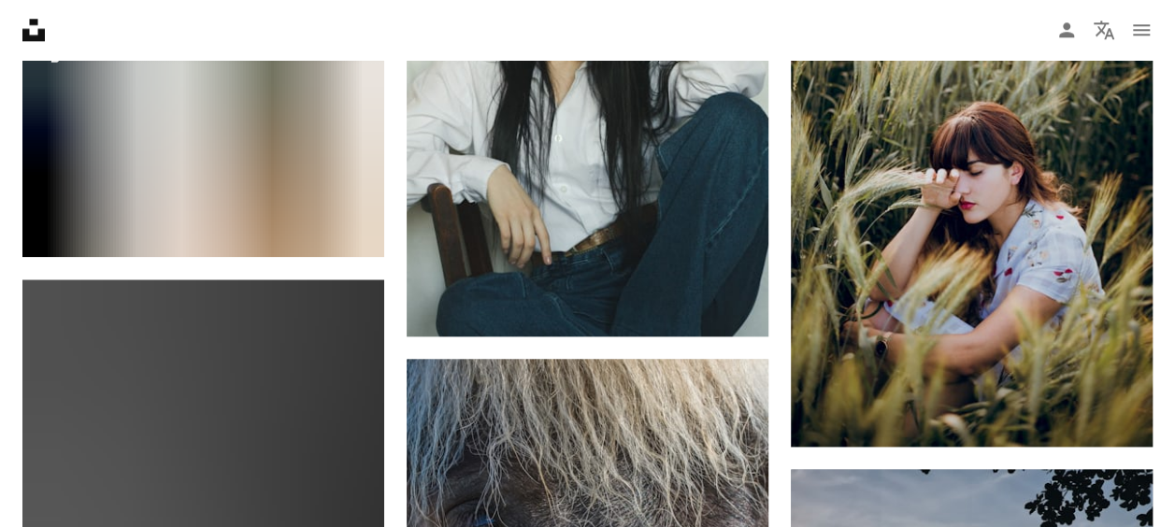
scroll to position [4524, 0]
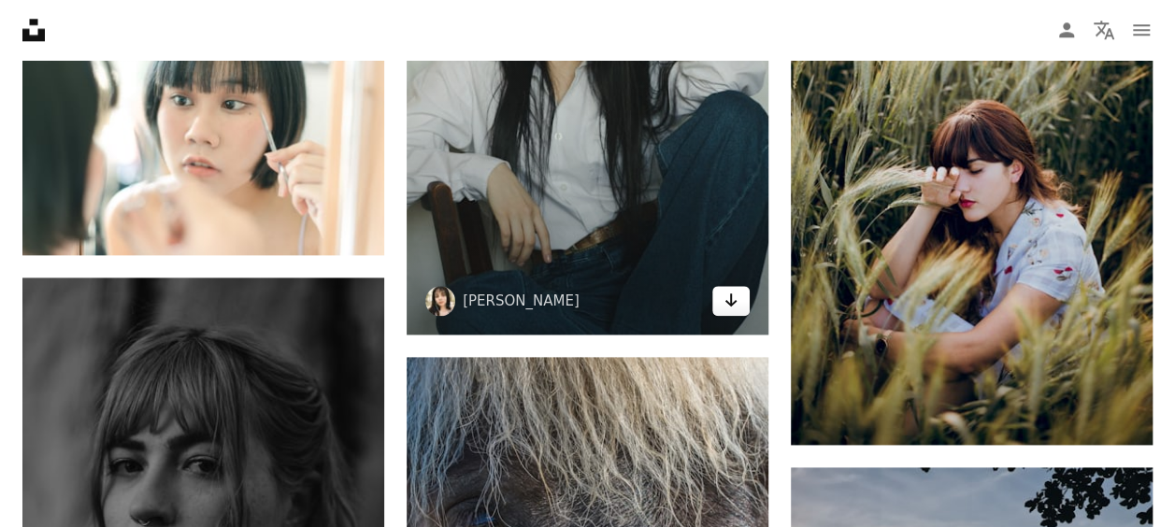
click at [740, 311] on link "Arrow pointing down" at bounding box center [730, 301] width 37 height 30
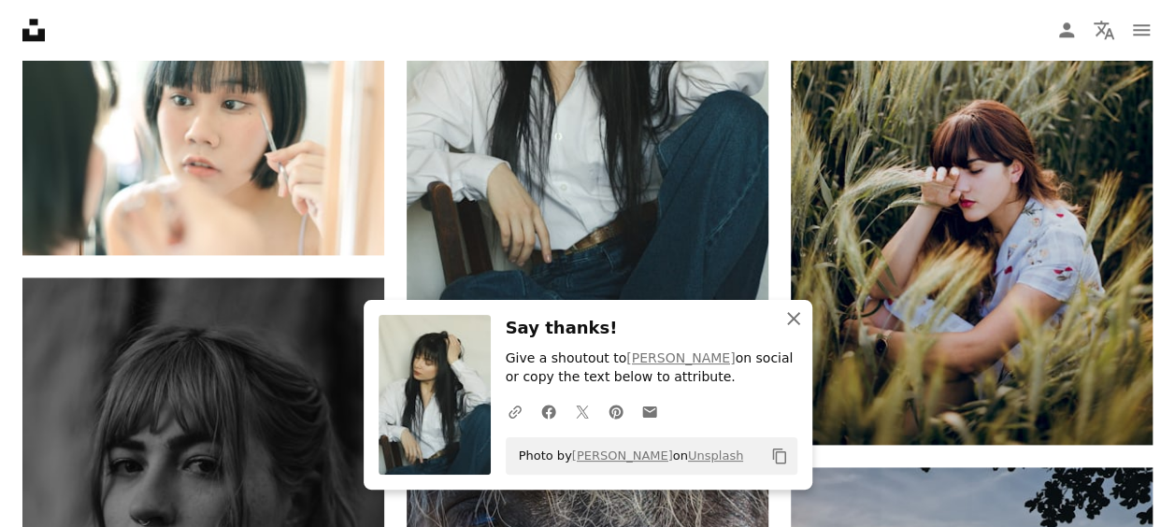
click at [788, 310] on icon "An X shape" at bounding box center [793, 318] width 22 height 22
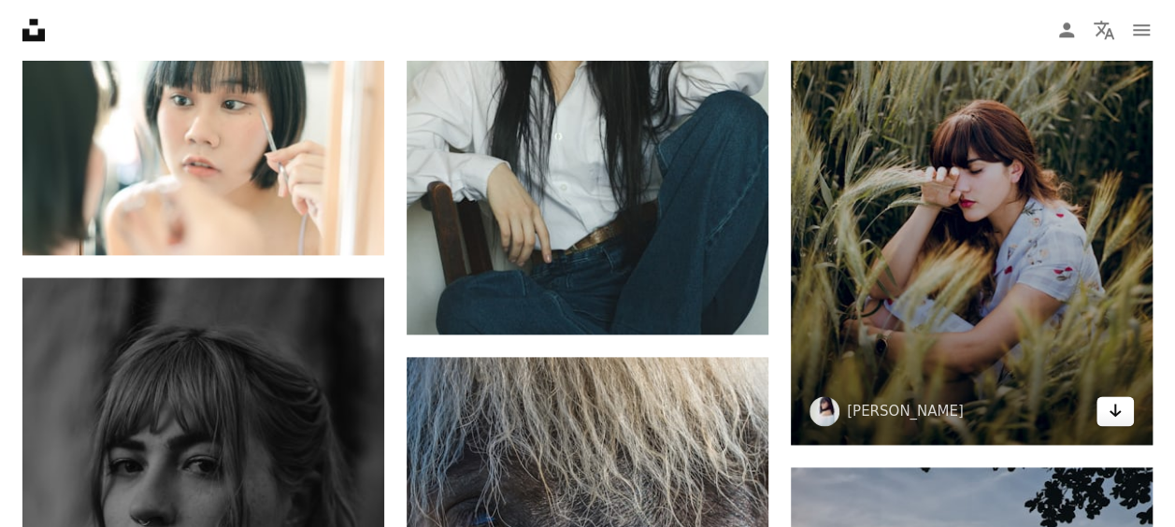
click at [1113, 411] on icon "Download" at bounding box center [1115, 410] width 12 height 13
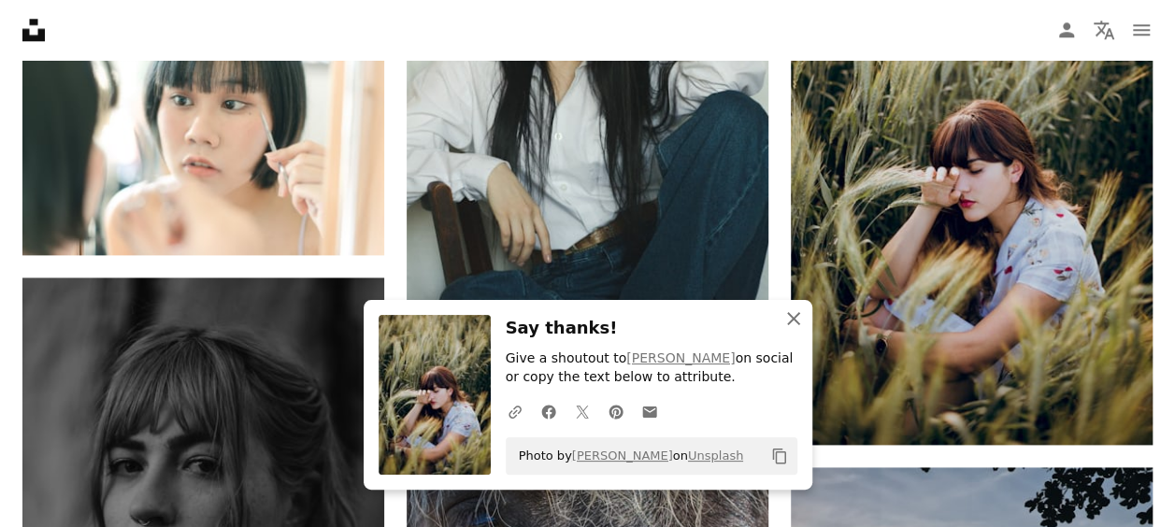
click at [795, 302] on button "An X shape Close" at bounding box center [793, 318] width 37 height 37
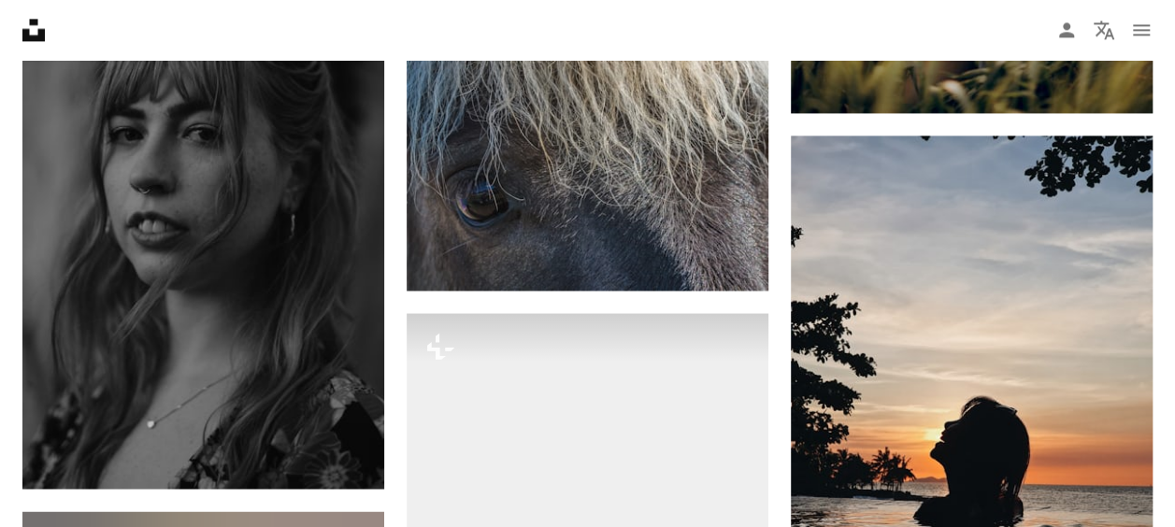
scroll to position [4860, 0]
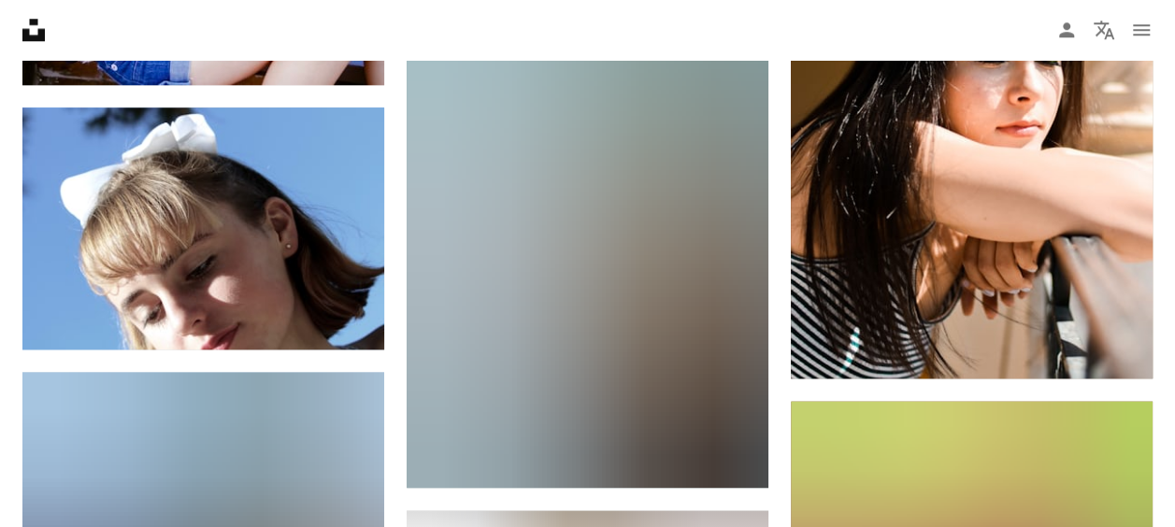
scroll to position [8001, 0]
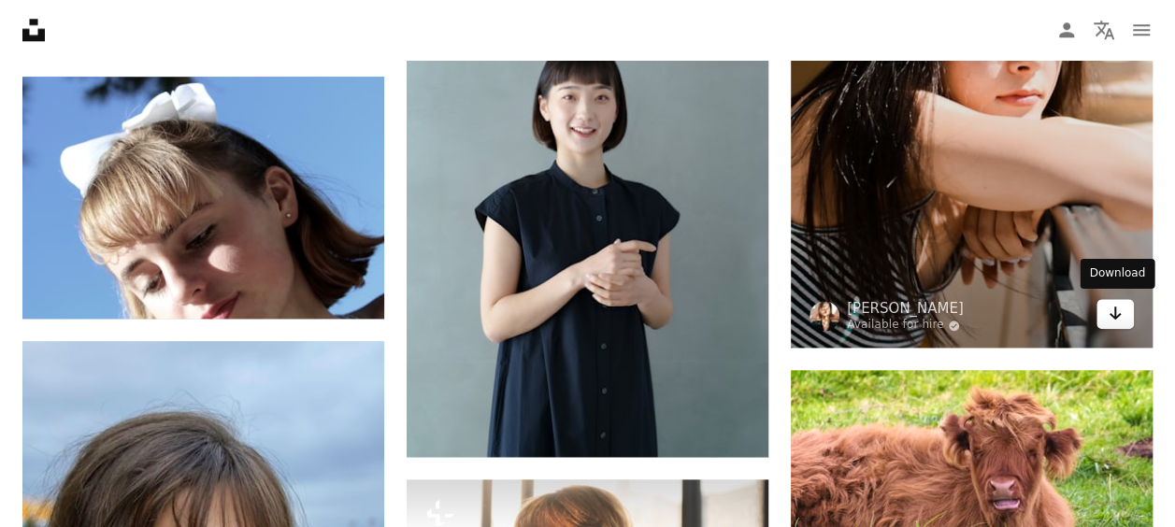
click at [1114, 314] on icon "Download" at bounding box center [1115, 313] width 12 height 13
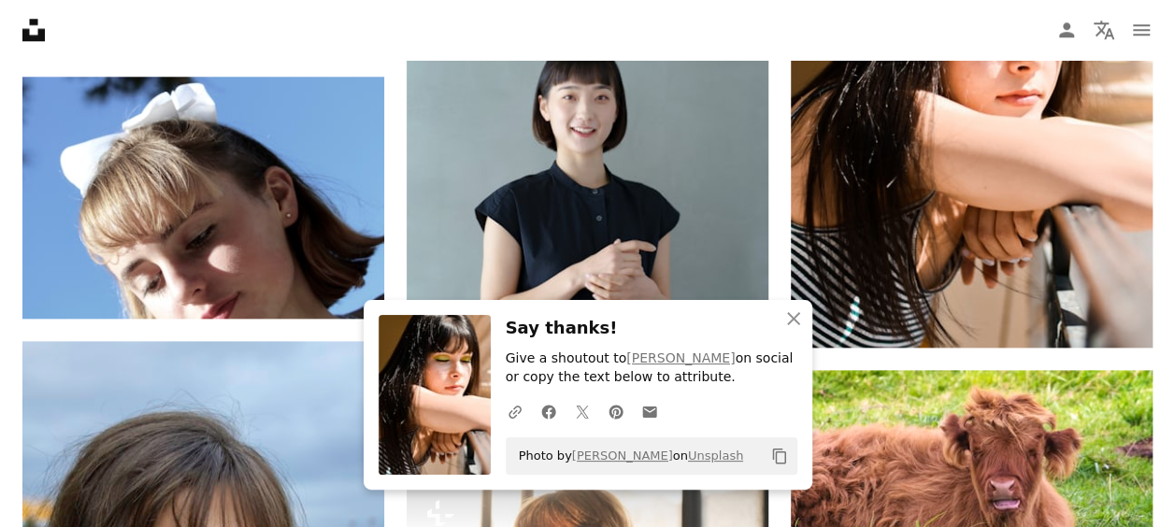
click at [795, 318] on icon "An X shape" at bounding box center [793, 318] width 22 height 22
